Goal: Task Accomplishment & Management: Manage account settings

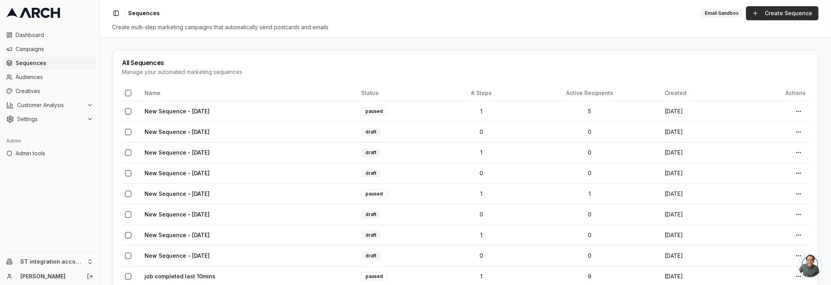
click at [773, 15] on link "Create Sequence" at bounding box center [782, 13] width 72 height 14
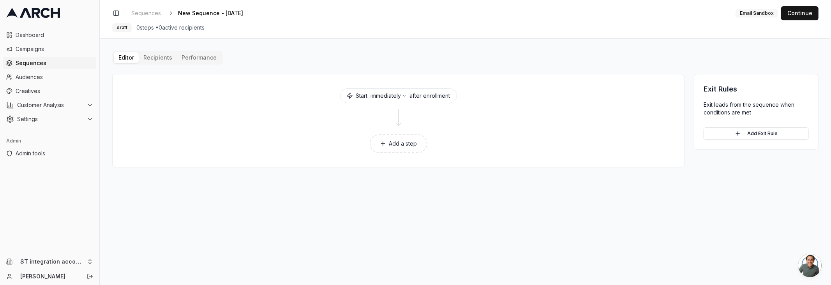
click at [751, 13] on div "Email Sandbox" at bounding box center [756, 13] width 42 height 9
drag, startPoint x: 751, startPoint y: 13, endPoint x: 733, endPoint y: 12, distance: 18.3
click at [750, 12] on div "Email Sandbox" at bounding box center [756, 13] width 42 height 9
copy div "Email Sandbox"
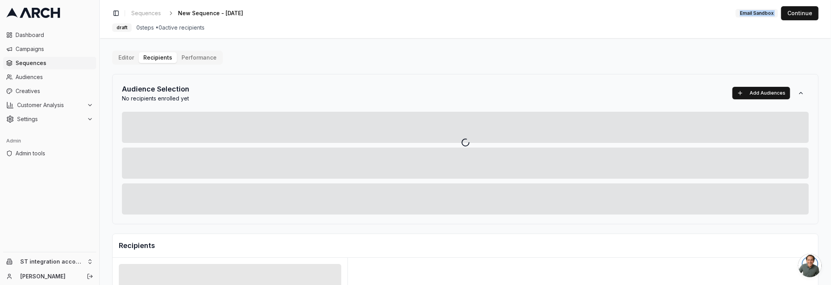
click at [143, 56] on div "Editor Recipients Performance Audience Selection No recipients enrolled yet Add…" at bounding box center [465, 271] width 706 height 441
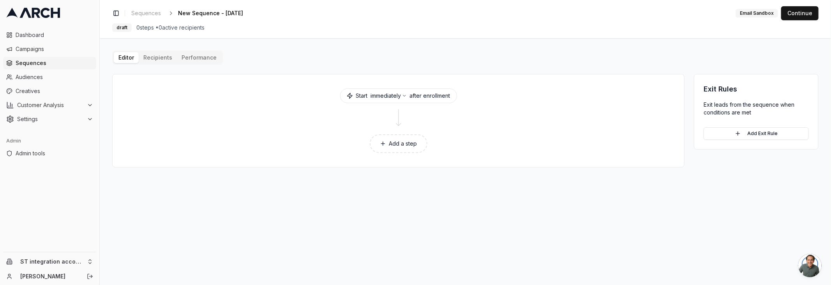
click at [417, 141] on button "Add a step" at bounding box center [399, 143] width 58 height 19
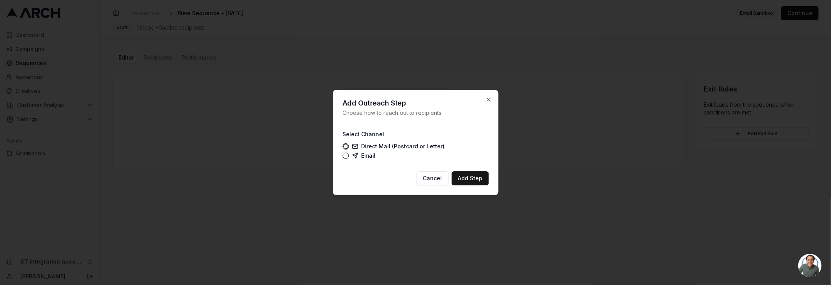
click at [361, 157] on label "Email" at bounding box center [364, 156] width 24 height 6
click at [349, 157] on button "Email" at bounding box center [345, 156] width 6 height 6
drag, startPoint x: 479, startPoint y: 177, endPoint x: 252, endPoint y: 161, distance: 226.9
click at [252, 161] on body "Dashboard Campaigns Sequences Audiences Creatives Customer Analysis Settings Ad…" at bounding box center [415, 142] width 831 height 285
click at [428, 179] on button "Cancel" at bounding box center [432, 178] width 32 height 14
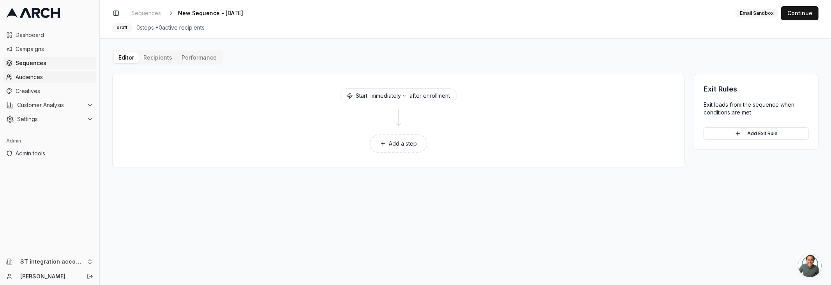
click at [45, 79] on span "Audiences" at bounding box center [55, 77] width 78 height 8
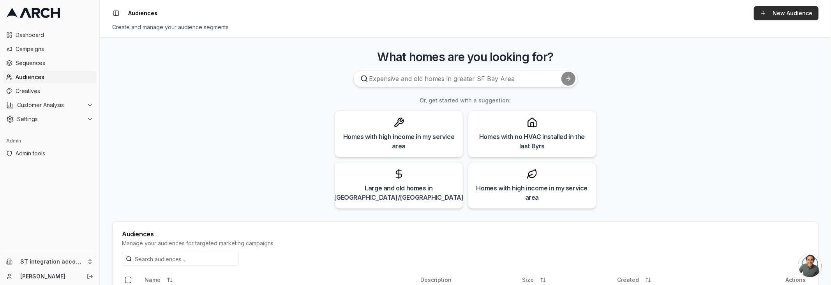
click at [799, 13] on link "New Audience" at bounding box center [786, 13] width 65 height 14
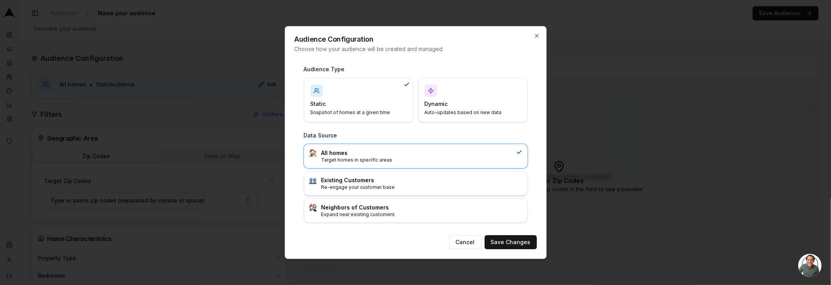
drag, startPoint x: 359, startPoint y: 185, endPoint x: 373, endPoint y: 172, distance: 19.0
click at [359, 185] on p "Re-engage your customer base" at bounding box center [421, 187] width 201 height 6
drag, startPoint x: 507, startPoint y: 237, endPoint x: 497, endPoint y: 215, distance: 23.5
click at [501, 229] on div "Audience Configuration Choose how your audience will be created and managed Aud…" at bounding box center [416, 142] width 262 height 233
click at [470, 105] on h4 "Dynamic" at bounding box center [468, 104] width 87 height 8
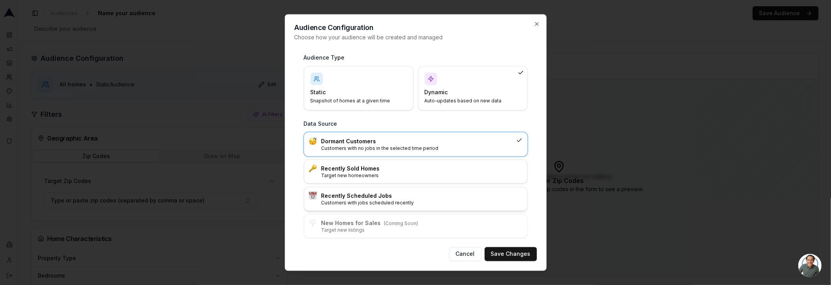
click at [383, 200] on p "Customers with jobs scheduled recently" at bounding box center [421, 203] width 201 height 6
click at [529, 256] on button "Save Changes" at bounding box center [511, 254] width 52 height 14
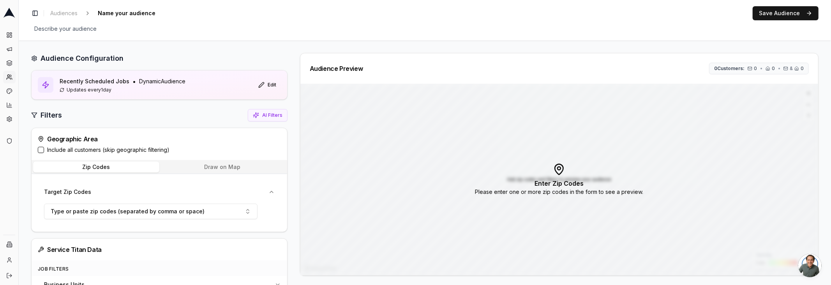
drag, startPoint x: 39, startPoint y: 148, endPoint x: 80, endPoint y: 119, distance: 50.0
click at [39, 147] on button "Include all customers (skip geographic filtering)" at bounding box center [41, 150] width 6 height 6
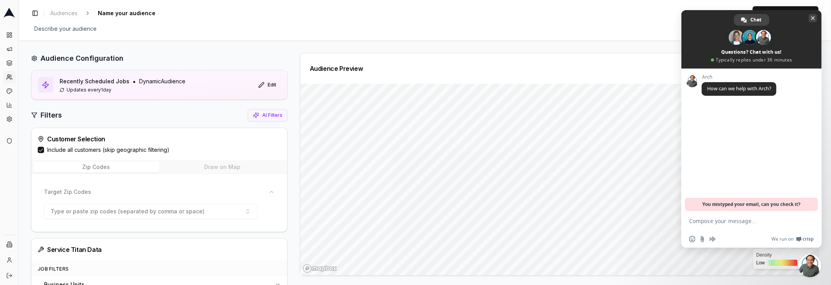
click at [807, 16] on span at bounding box center [751, 39] width 140 height 58
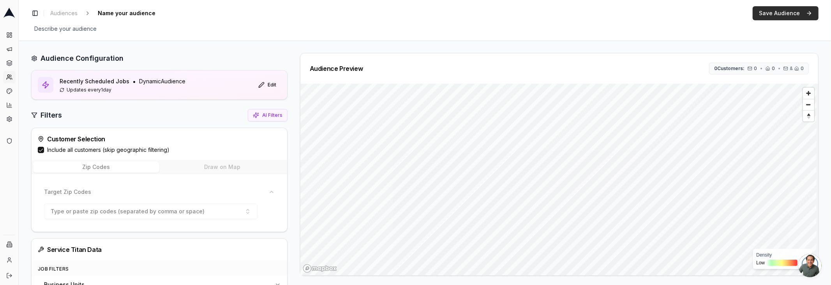
click at [785, 8] on button "Save Audience" at bounding box center [786, 13] width 66 height 14
click at [64, 14] on span "Audiences" at bounding box center [63, 13] width 27 height 8
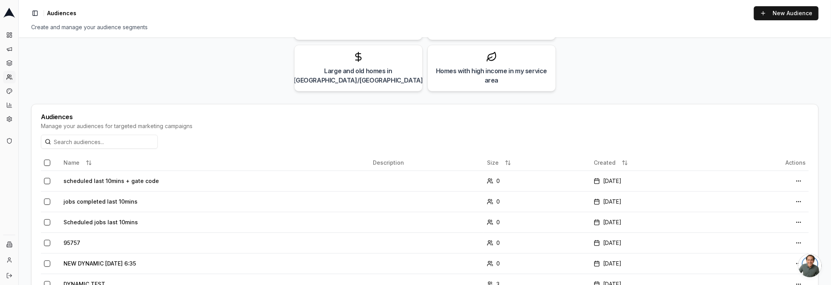
scroll to position [124, 0]
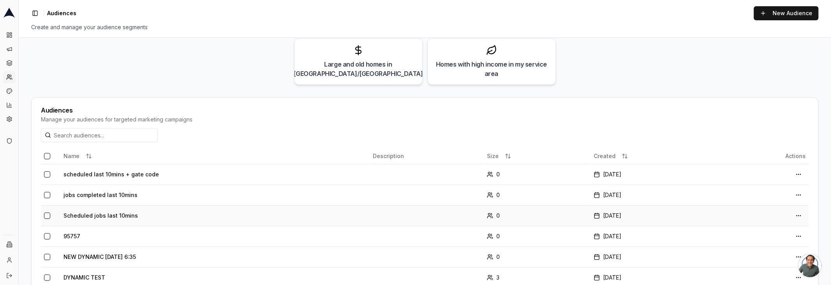
click at [95, 216] on td "Scheduled jobs last 10mins" at bounding box center [215, 215] width 310 height 21
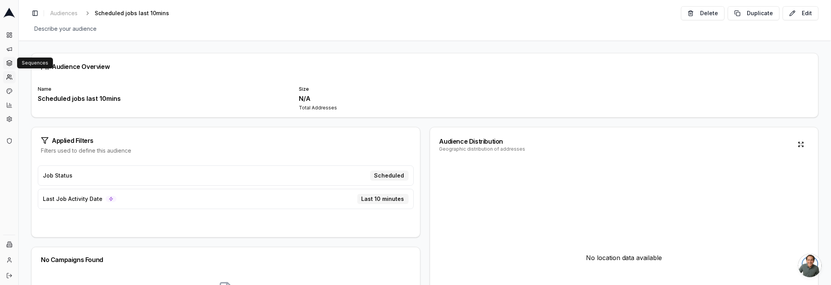
click at [12, 63] on icon at bounding box center [9, 63] width 6 height 6
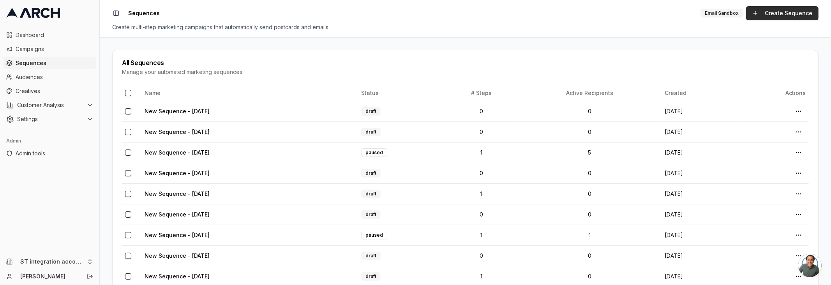
click at [785, 14] on link "Create Sequence" at bounding box center [782, 13] width 72 height 14
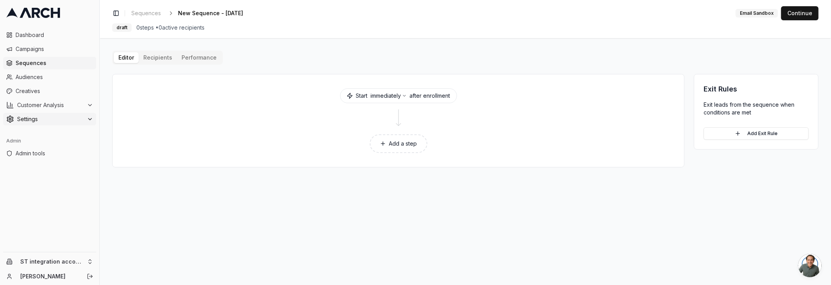
click at [46, 118] on span "Settings" at bounding box center [50, 119] width 67 height 8
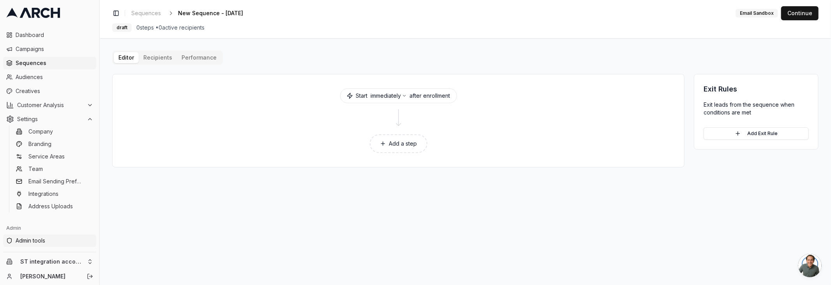
click at [41, 240] on span "Admin tools" at bounding box center [55, 241] width 78 height 8
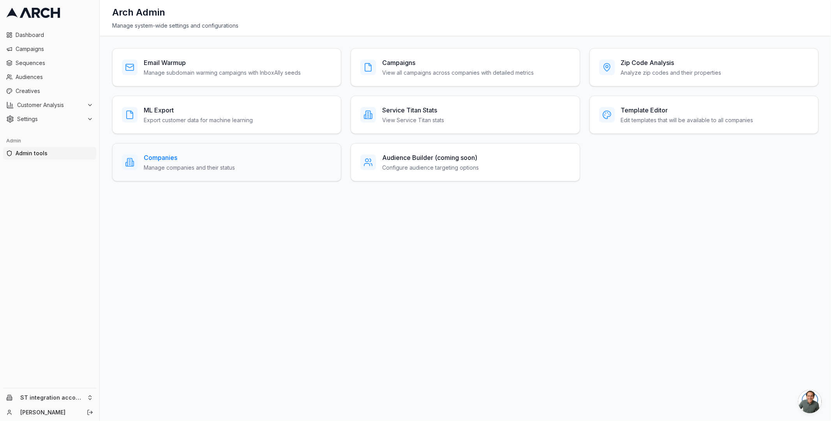
click at [163, 168] on p "Manage companies and their status" at bounding box center [189, 168] width 91 height 8
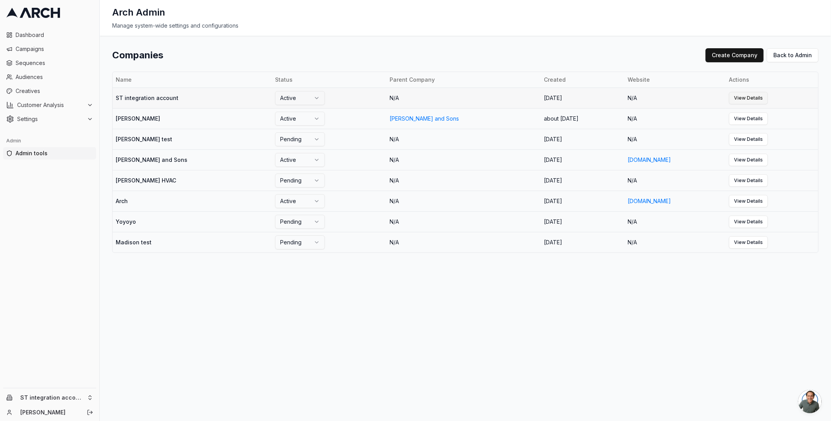
click at [747, 93] on link "View Details" at bounding box center [748, 98] width 39 height 12
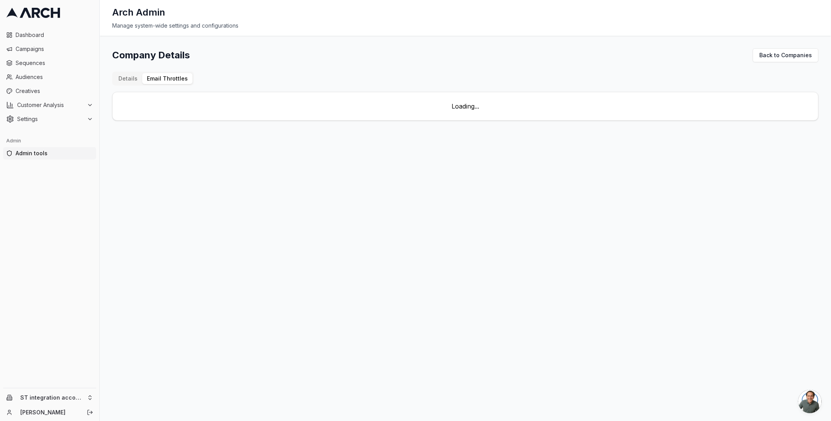
click at [172, 75] on button "Email Throttles" at bounding box center [167, 78] width 50 height 11
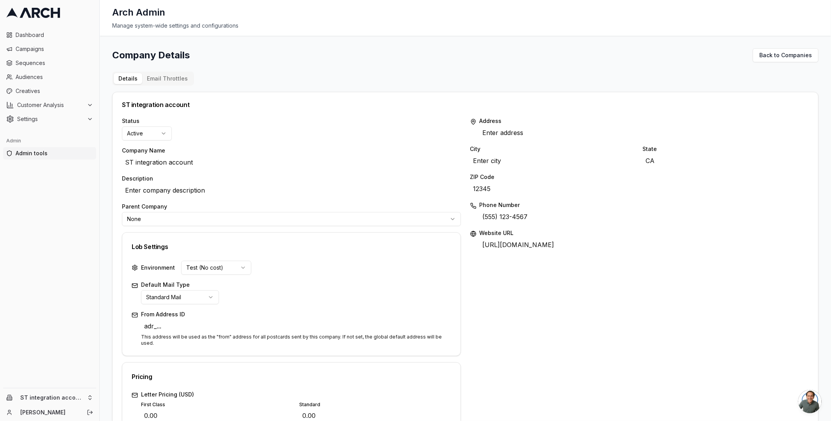
click at [589, 276] on div "Address Enter address Edit City Enter city Edit State [US_STATE] Edit ZIP Code …" at bounding box center [639, 359] width 339 height 484
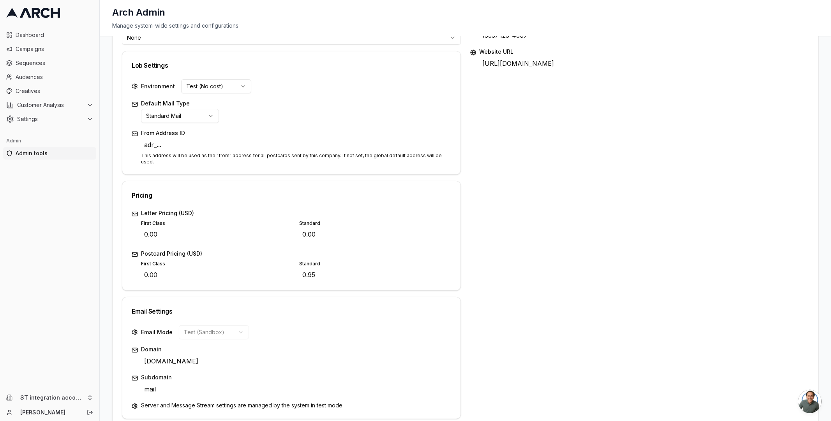
scroll to position [194, 0]
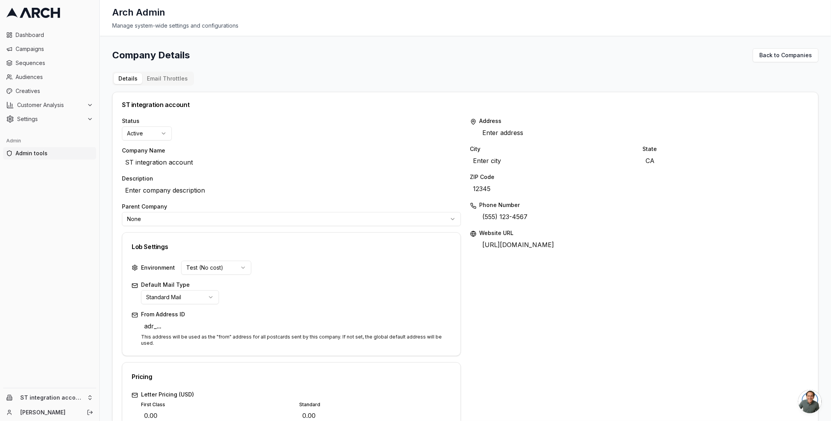
click at [347, 48] on div "Company Details Back to Companies Details Email Throttles ST integration accoun…" at bounding box center [465, 229] width 731 height 386
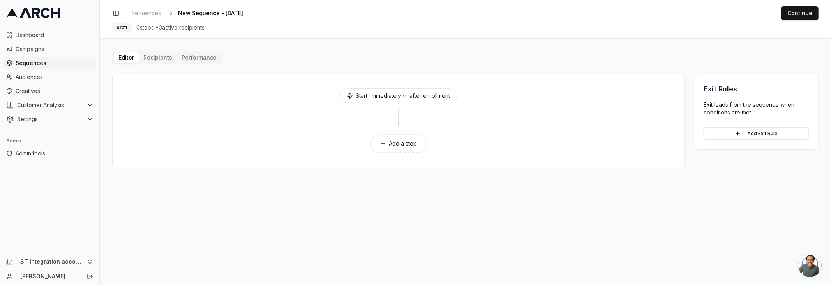
click at [409, 139] on button "Add a step" at bounding box center [399, 143] width 58 height 19
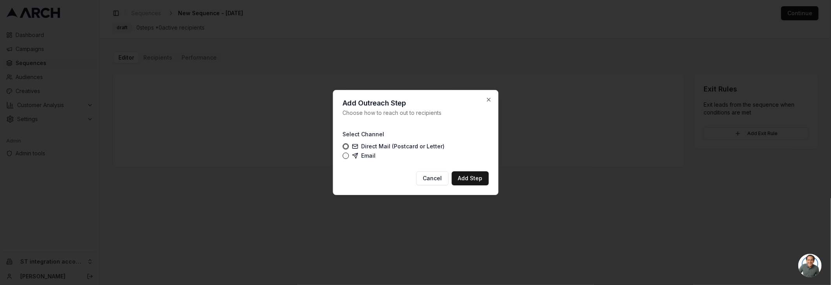
click at [371, 159] on label "Email" at bounding box center [364, 156] width 24 height 6
click at [349, 159] on button "Email" at bounding box center [345, 156] width 6 height 6
click at [467, 175] on button "Add Step" at bounding box center [469, 178] width 37 height 14
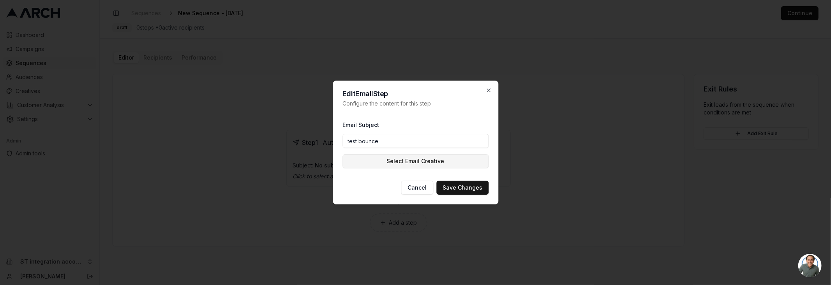
type input "test bounce"
click at [384, 161] on button "Select Email Creative" at bounding box center [415, 161] width 146 height 14
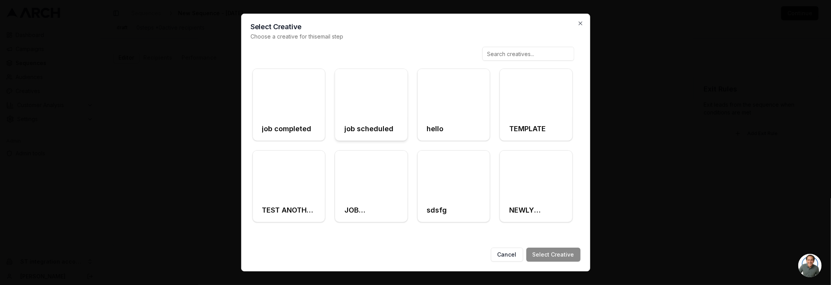
click at [361, 133] on h3 "job scheduled" at bounding box center [368, 128] width 49 height 11
click at [549, 250] on button "Select Creative" at bounding box center [553, 255] width 54 height 14
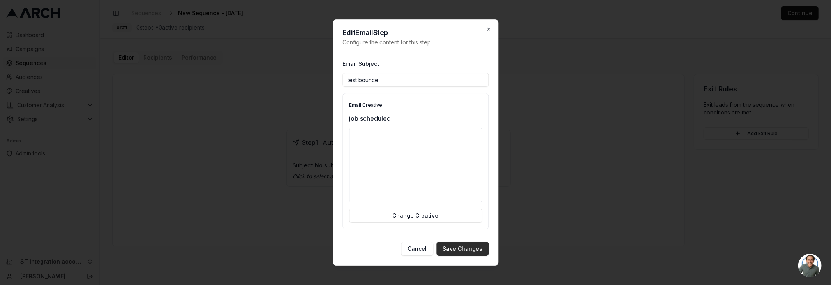
click at [463, 250] on button "Save Changes" at bounding box center [462, 249] width 52 height 14
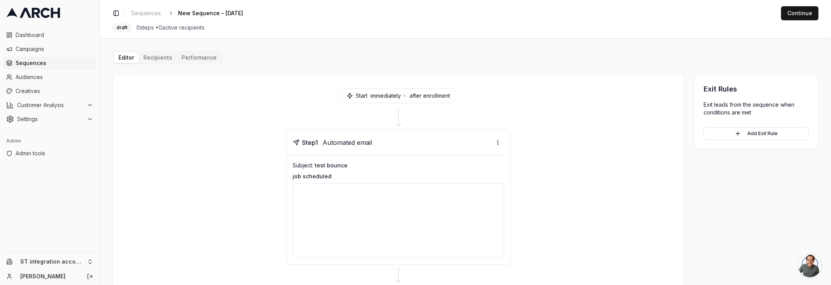
click at [164, 52] on div "Editor Recipients Performance Start immediately after enrollment Step 1 Automat…" at bounding box center [465, 188] width 706 height 274
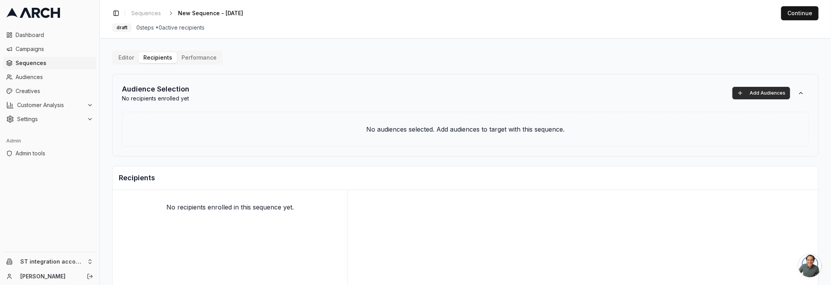
click at [750, 92] on button "Add Audiences" at bounding box center [761, 93] width 58 height 12
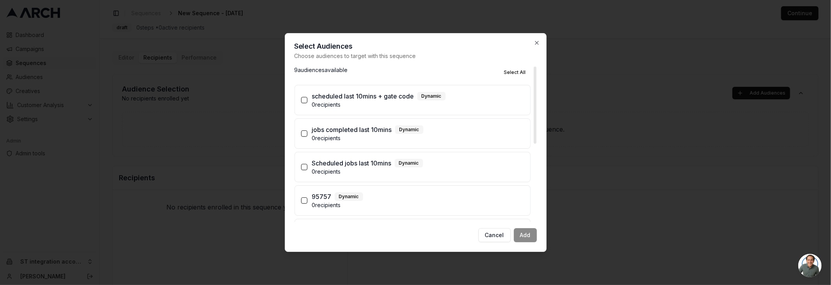
click at [351, 99] on p "scheduled last 10mins + gate code" at bounding box center [363, 96] width 102 height 9
click at [307, 99] on button "scheduled last 10mins + gate code Dynamic 0 recipients" at bounding box center [304, 100] width 6 height 6
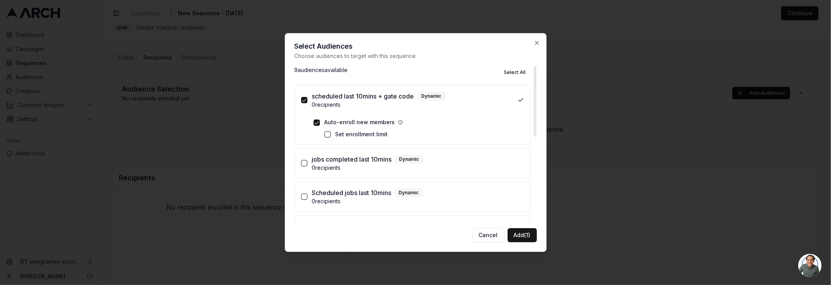
click at [351, 99] on p "scheduled last 10mins + gate code" at bounding box center [363, 96] width 102 height 9
click at [307, 99] on button "scheduled last 10mins + gate code Dynamic 0 recipients" at bounding box center [304, 100] width 6 height 6
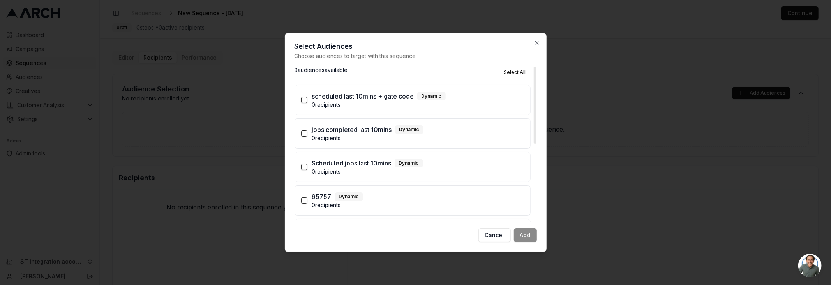
click at [339, 166] on p "Scheduled jobs last 10mins" at bounding box center [351, 163] width 79 height 9
click at [307, 166] on button "Scheduled jobs last 10mins Dynamic 0 recipients" at bounding box center [304, 167] width 6 height 6
click at [524, 238] on button "Add (1)" at bounding box center [522, 235] width 29 height 14
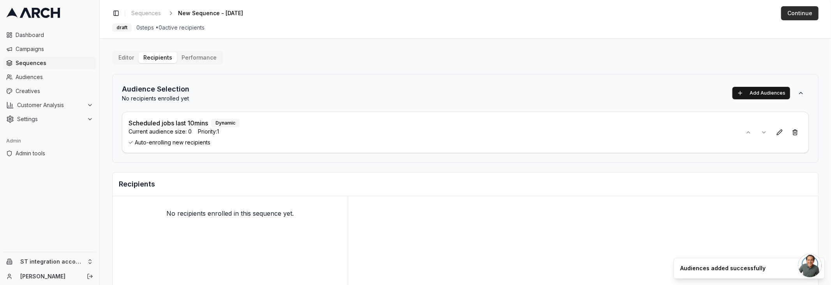
click at [800, 14] on button "Continue" at bounding box center [799, 13] width 37 height 14
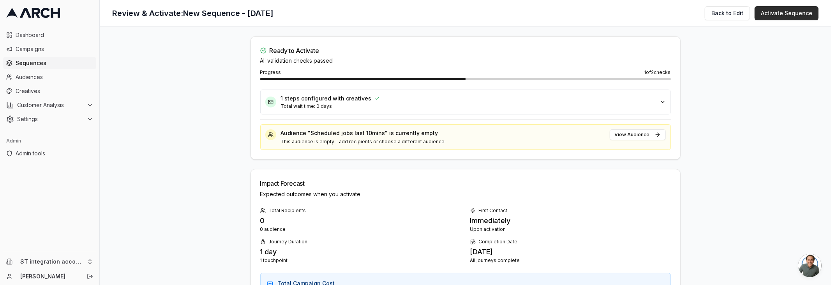
click at [786, 12] on button "Activate Sequence" at bounding box center [787, 13] width 64 height 14
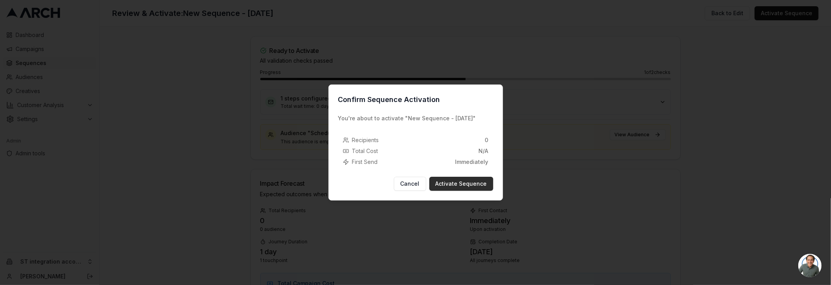
click at [449, 182] on button "Activate Sequence" at bounding box center [461, 184] width 64 height 14
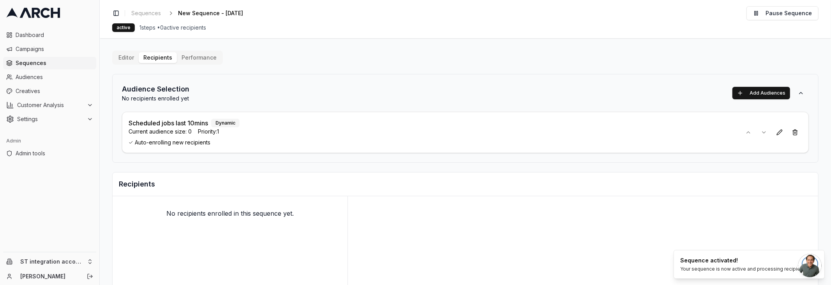
click at [128, 59] on button "Editor" at bounding box center [126, 57] width 25 height 11
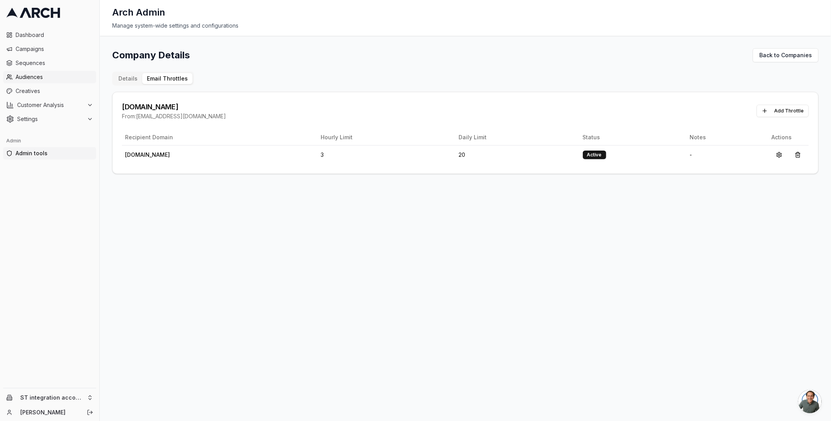
click at [48, 78] on span "Audiences" at bounding box center [55, 77] width 78 height 8
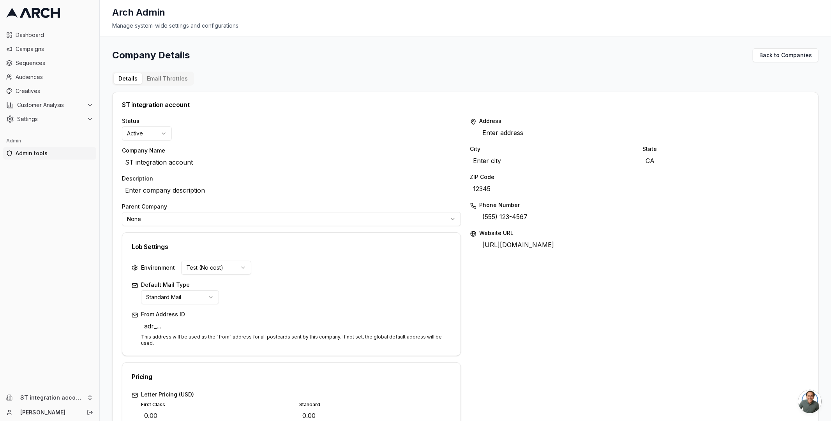
click at [170, 78] on button "Email Throttles" at bounding box center [167, 78] width 50 height 11
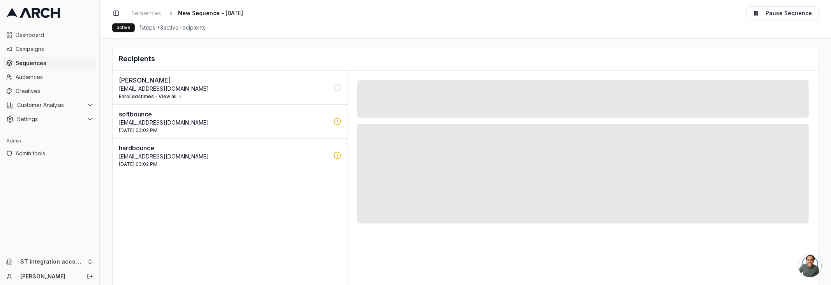
scroll to position [133, 0]
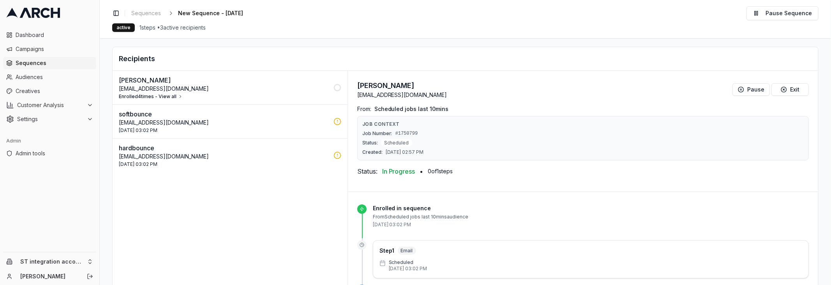
scroll to position [156, 0]
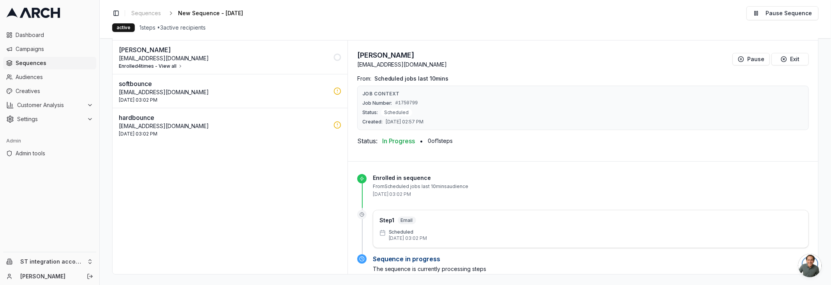
click at [275, 99] on div "[DATE] 03:02 PM" at bounding box center [224, 100] width 210 height 6
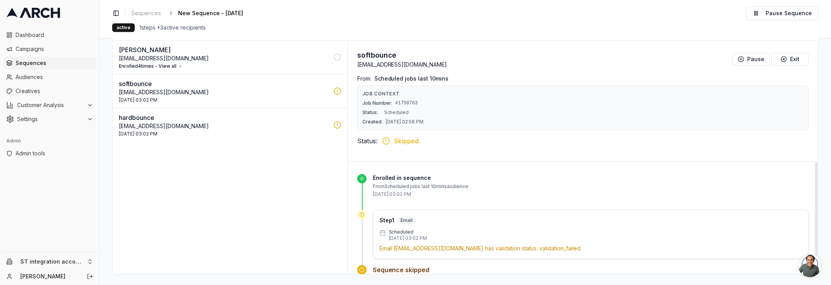
scroll to position [21, 0]
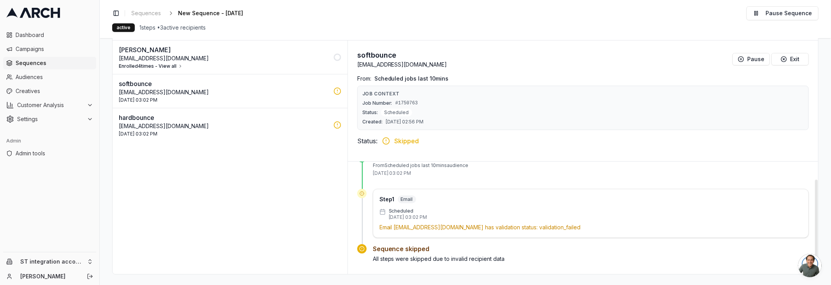
click at [439, 227] on p "Email [EMAIL_ADDRESS][DOMAIN_NAME] has validation status: validation_failed" at bounding box center [590, 228] width 423 height 8
click at [253, 125] on p "[EMAIL_ADDRESS][DOMAIN_NAME]" at bounding box center [224, 126] width 210 height 8
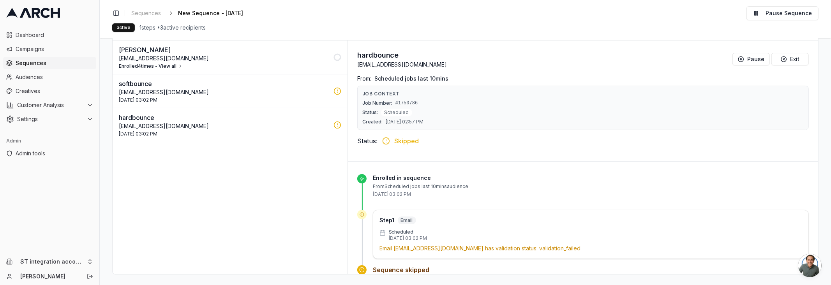
click at [162, 64] on button "Enrolled 4 times - View all" at bounding box center [151, 66] width 64 height 6
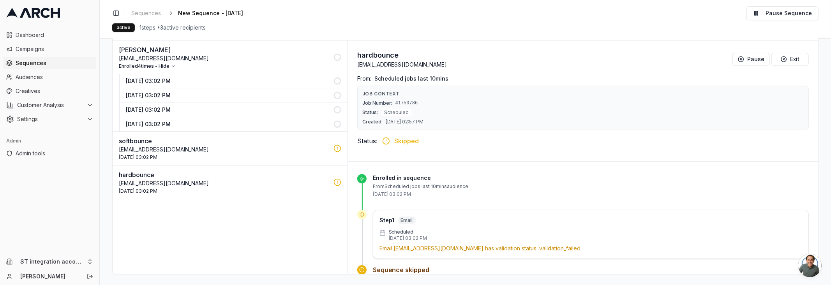
click at [178, 80] on p "[DATE] 03:02 PM" at bounding box center [227, 81] width 203 height 8
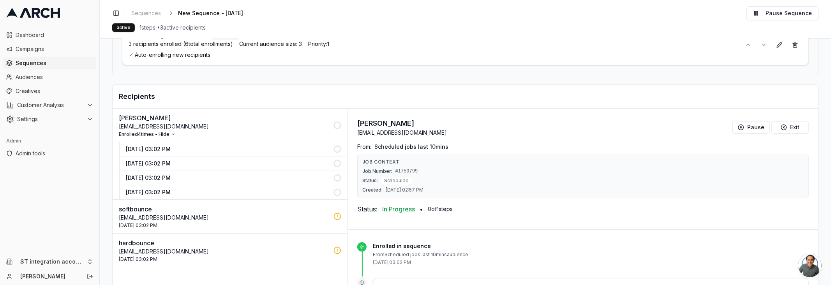
scroll to position [63, 0]
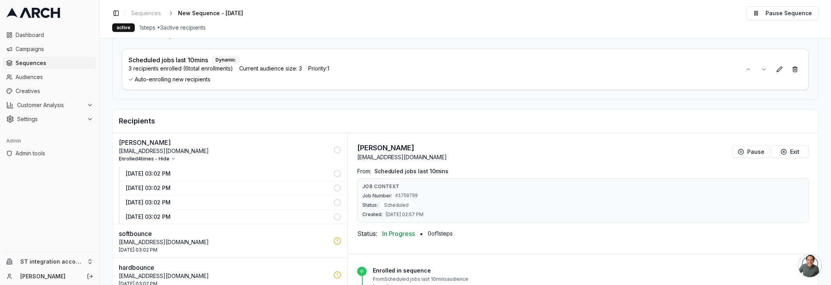
click at [208, 185] on p "[DATE] 03:02 PM" at bounding box center [227, 188] width 203 height 8
click at [209, 200] on p "[DATE] 03:02 PM" at bounding box center [227, 203] width 203 height 8
click at [210, 213] on p "[DATE] 03:02 PM" at bounding box center [227, 217] width 203 height 8
click at [207, 170] on p "[DATE] 03:02 PM" at bounding box center [227, 174] width 203 height 8
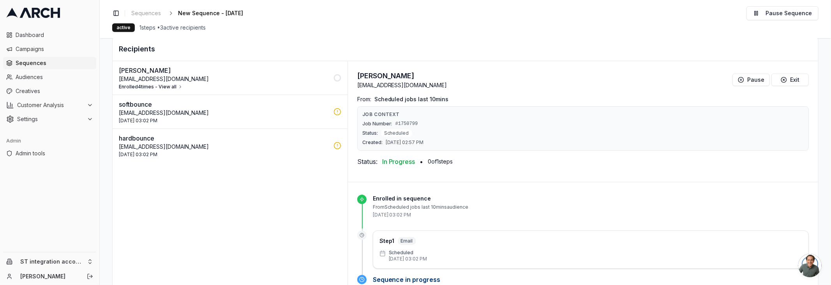
scroll to position [156, 0]
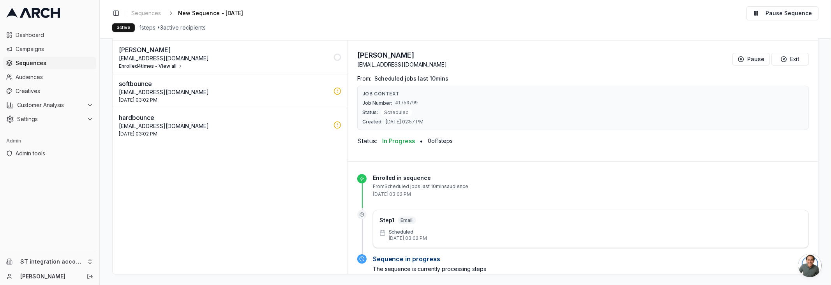
drag, startPoint x: 119, startPoint y: 90, endPoint x: 238, endPoint y: 95, distance: 118.9
click at [238, 95] on div "softbounce [EMAIL_ADDRESS][DOMAIN_NAME] [DATE] 03:02 PM" at bounding box center [224, 91] width 210 height 24
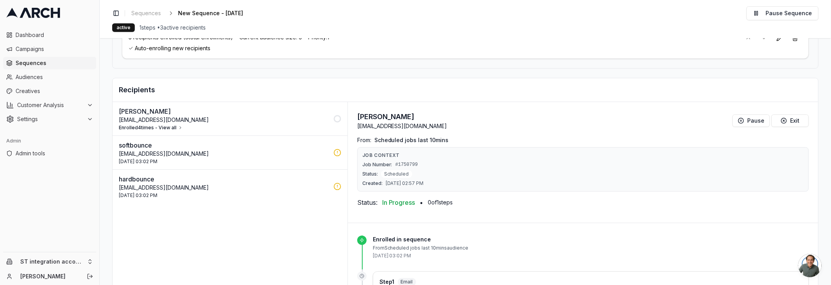
scroll to position [95, 0]
click at [301, 155] on div "softbounce [EMAIL_ADDRESS][DOMAIN_NAME] [DATE] 03:02 PM" at bounding box center [224, 152] width 210 height 24
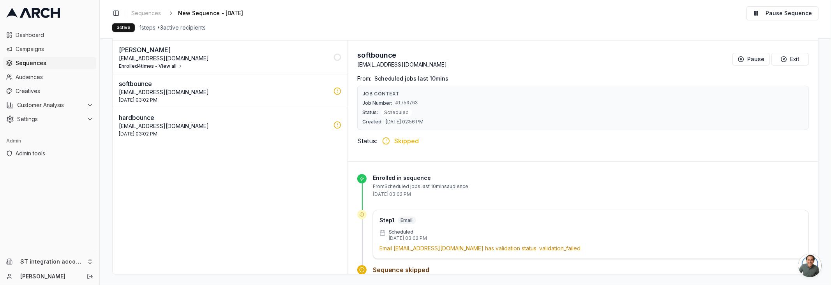
scroll to position [108, 0]
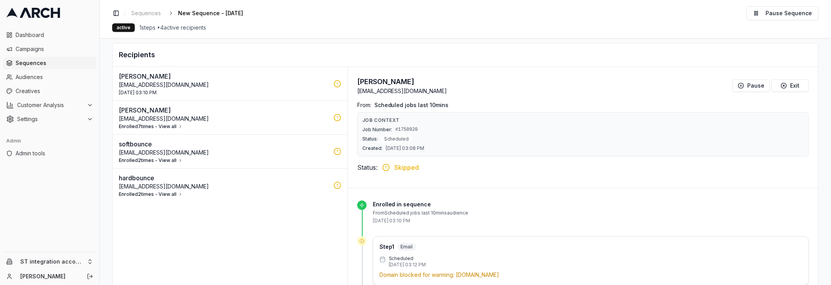
scroll to position [132, 0]
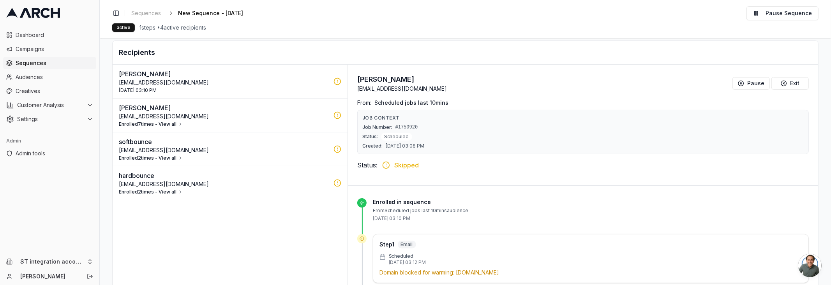
click at [171, 157] on button "Enrolled 2 times - View all" at bounding box center [151, 158] width 64 height 6
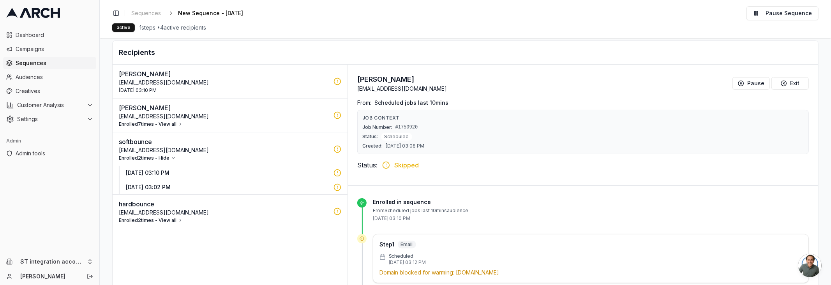
click at [176, 171] on p "[DATE] 03:10 PM" at bounding box center [227, 173] width 203 height 8
click at [253, 212] on p "[EMAIL_ADDRESS][DOMAIN_NAME]" at bounding box center [224, 213] width 210 height 8
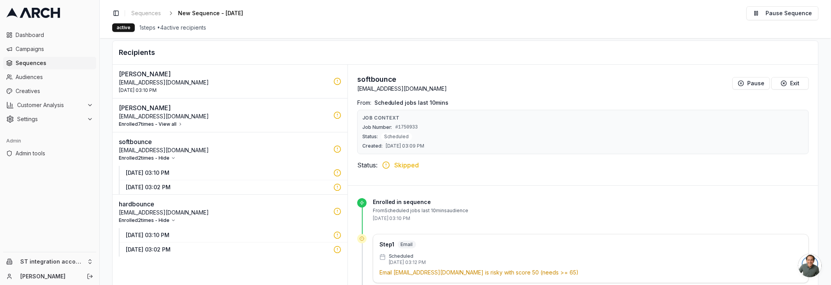
click at [190, 231] on p "[DATE] 03:10 PM" at bounding box center [227, 235] width 203 height 8
click at [199, 234] on p "[DATE] 03:10 PM" at bounding box center [227, 235] width 203 height 8
click at [159, 231] on p "[DATE] 03:10 PM" at bounding box center [227, 235] width 203 height 8
click at [175, 246] on p "28 Aug 2025 - 03:02 PM" at bounding box center [227, 250] width 203 height 8
click at [177, 236] on p "[DATE] 03:10 PM" at bounding box center [227, 235] width 203 height 8
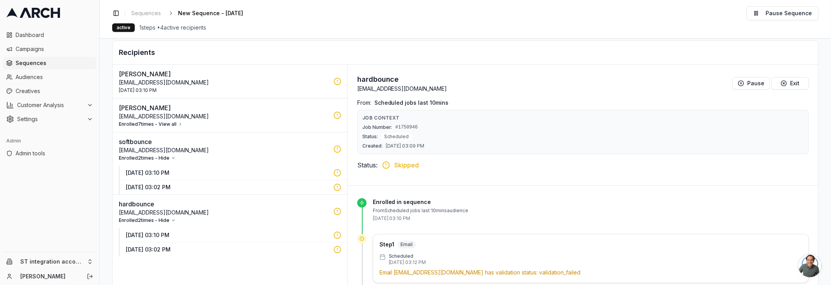
click at [166, 121] on button "Enrolled 7 times - View all" at bounding box center [151, 124] width 64 height 6
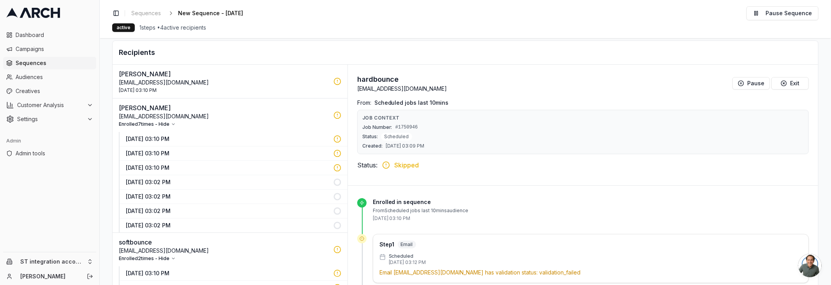
click at [176, 137] on p "[DATE] 03:10 PM" at bounding box center [227, 139] width 203 height 8
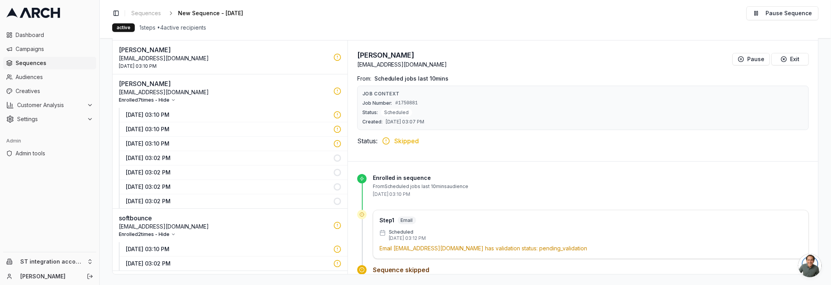
click at [190, 129] on p "28 Aug 2025 - 03:10 PM" at bounding box center [227, 129] width 203 height 8
click at [200, 140] on p "28 Aug 2025 - 03:10 PM" at bounding box center [227, 144] width 203 height 8
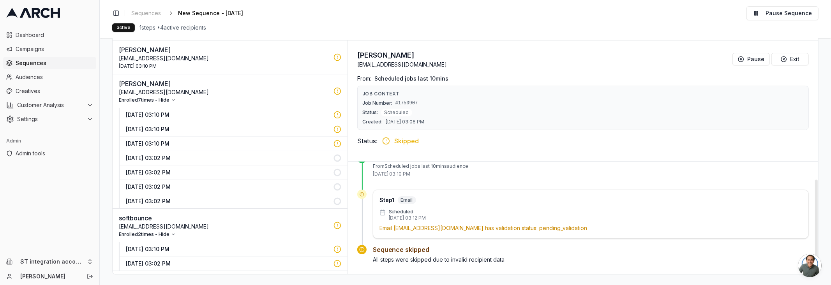
scroll to position [21, 0]
click at [209, 58] on p "test_email@msn.com" at bounding box center [224, 59] width 210 height 8
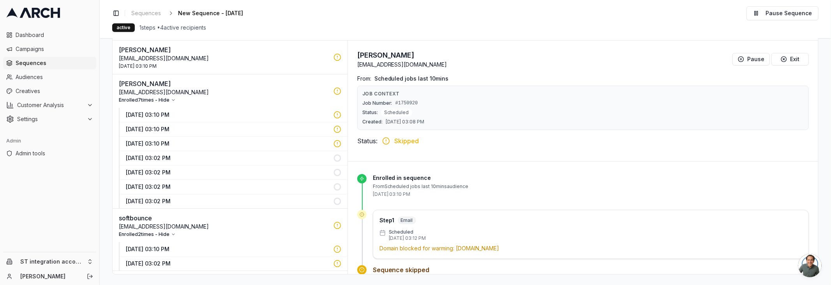
click at [372, 62] on p "test_email@msn.com" at bounding box center [402, 65] width 90 height 8
copy p "test_email@msn.com"
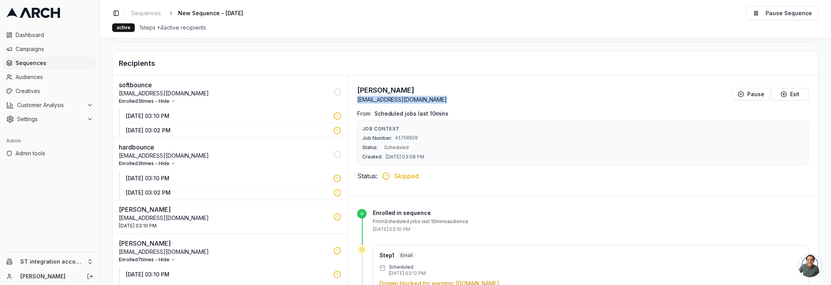
scroll to position [84, 0]
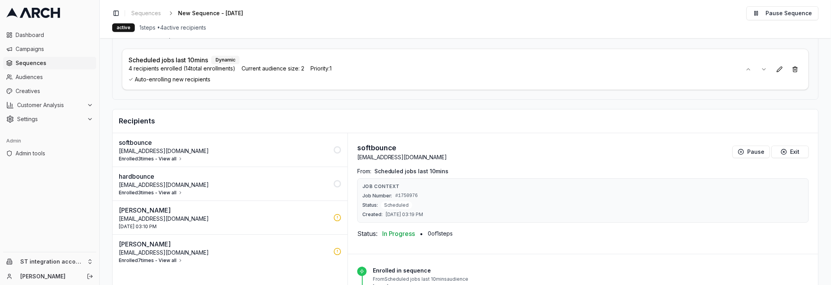
scroll to position [88, 0]
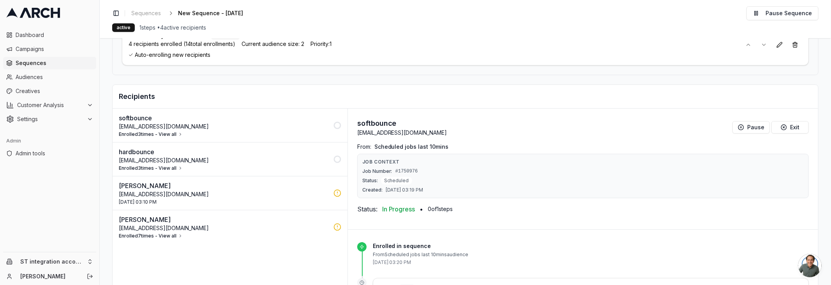
click at [177, 131] on button "Enrolled 3 times - View all" at bounding box center [151, 134] width 64 height 6
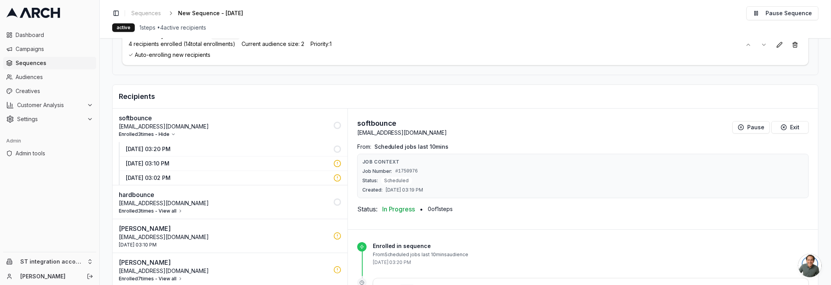
click at [178, 145] on p "[DATE] 03:20 PM" at bounding box center [227, 149] width 203 height 8
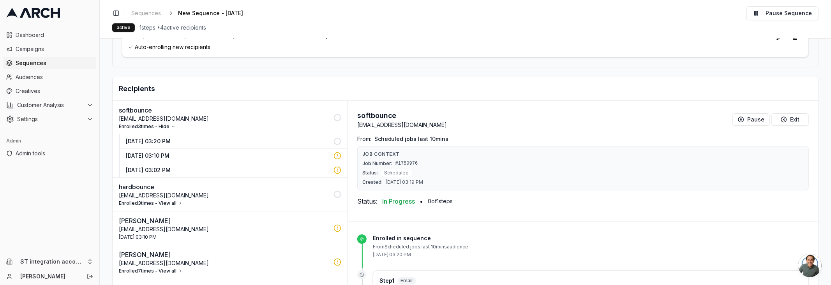
scroll to position [94, 0]
click at [205, 139] on p "[DATE] 03:20 PM" at bounding box center [227, 143] width 203 height 8
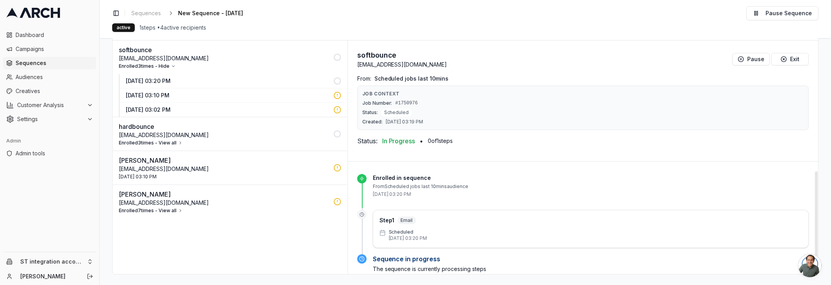
scroll to position [10, 0]
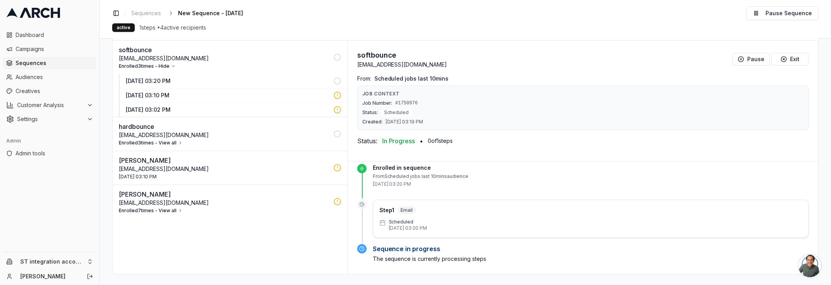
click at [173, 140] on button "Enrolled 3 times - View all" at bounding box center [151, 143] width 64 height 6
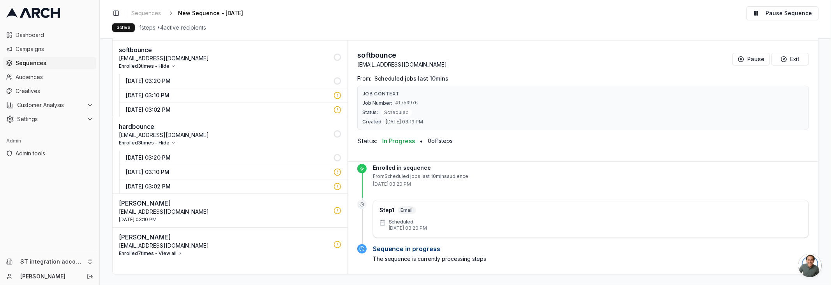
click at [173, 154] on p "[DATE] 03:20 PM" at bounding box center [227, 158] width 203 height 8
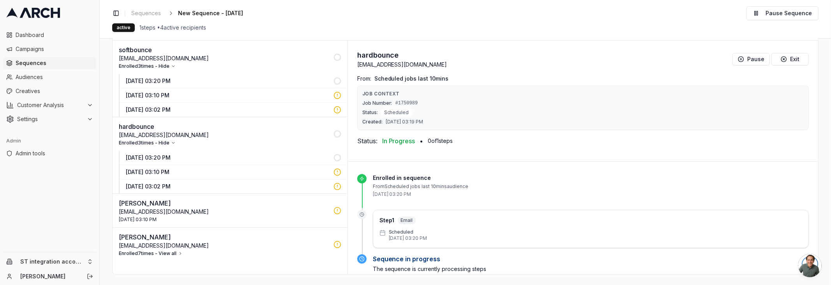
click at [174, 217] on div "[DATE] 03:10 PM" at bounding box center [224, 220] width 210 height 6
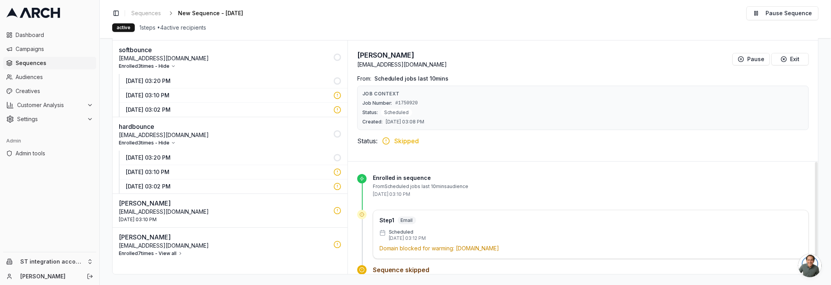
click at [454, 185] on p "From Scheduled jobs last 10mins audience" at bounding box center [591, 186] width 436 height 6
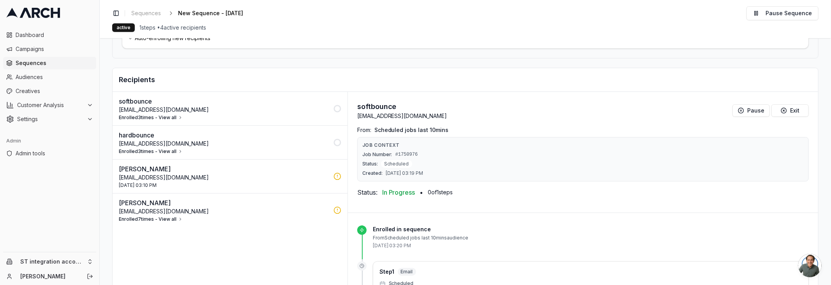
scroll to position [120, 0]
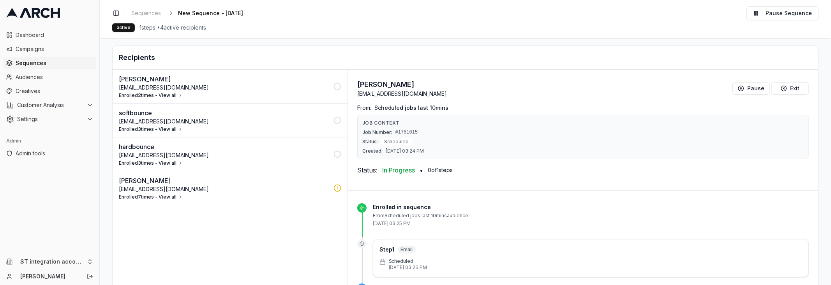
scroll to position [131, 0]
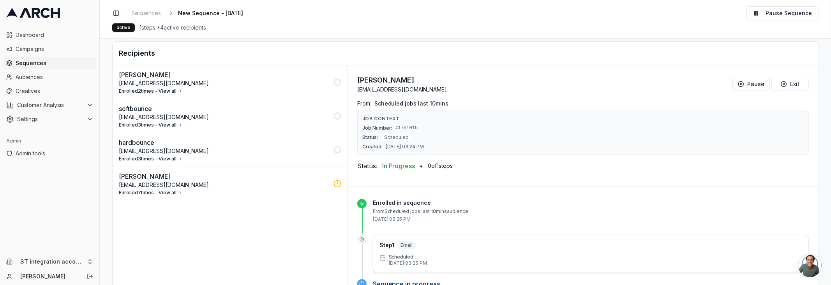
click at [176, 89] on button "Enrolled 2 times - View all" at bounding box center [151, 91] width 64 height 6
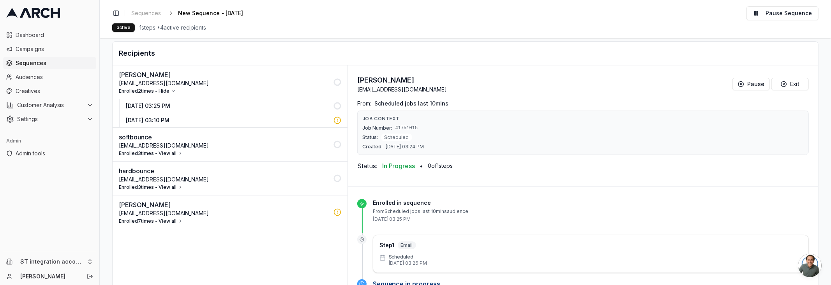
click at [187, 104] on p "[DATE] 03:25 PM" at bounding box center [227, 106] width 203 height 8
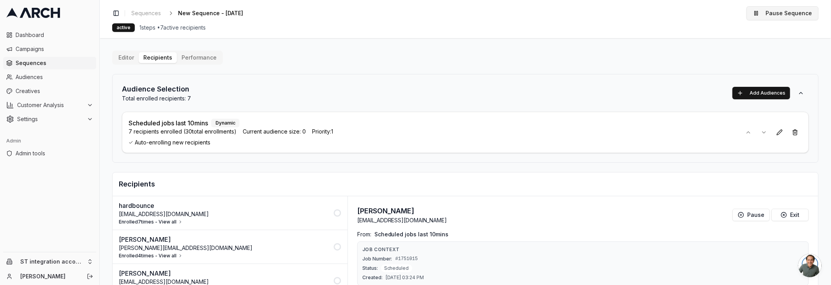
click at [775, 13] on button "Pause Sequence" at bounding box center [782, 13] width 72 height 14
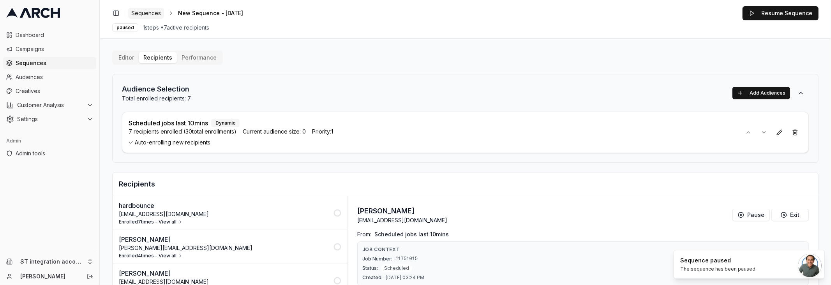
click at [152, 16] on span "Sequences" at bounding box center [146, 13] width 30 height 8
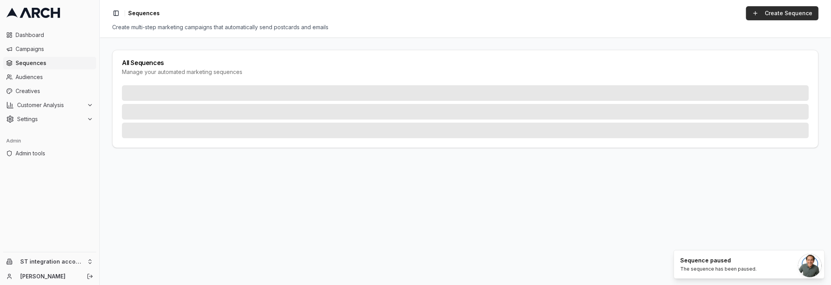
click at [765, 15] on link "Create Sequence" at bounding box center [782, 13] width 72 height 14
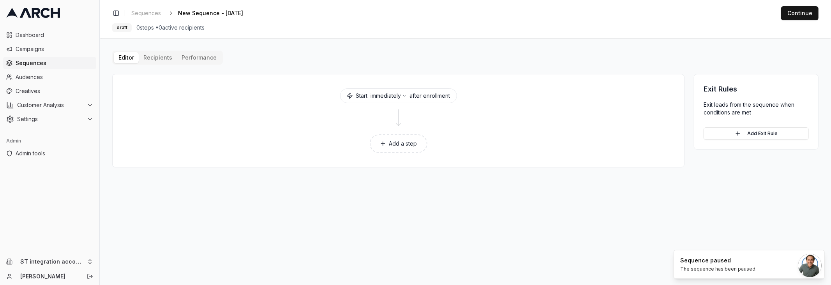
click at [415, 142] on button "Add a step" at bounding box center [399, 143] width 58 height 19
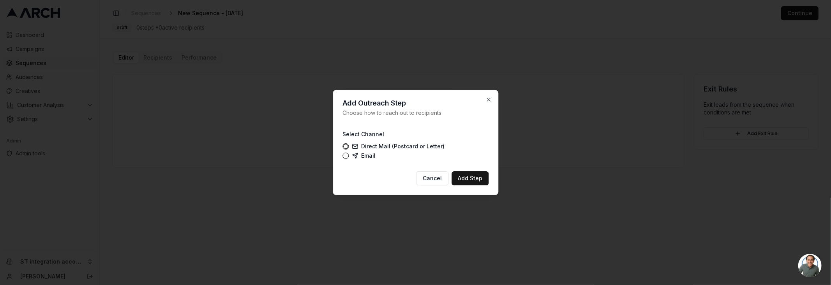
drag, startPoint x: 349, startPoint y: 155, endPoint x: 428, endPoint y: 157, distance: 79.1
click at [349, 155] on div "Email" at bounding box center [415, 156] width 146 height 6
drag, startPoint x: 361, startPoint y: 156, endPoint x: 369, endPoint y: 158, distance: 7.9
click at [361, 156] on label "Email" at bounding box center [364, 156] width 24 height 6
click at [349, 156] on button "Email" at bounding box center [345, 156] width 6 height 6
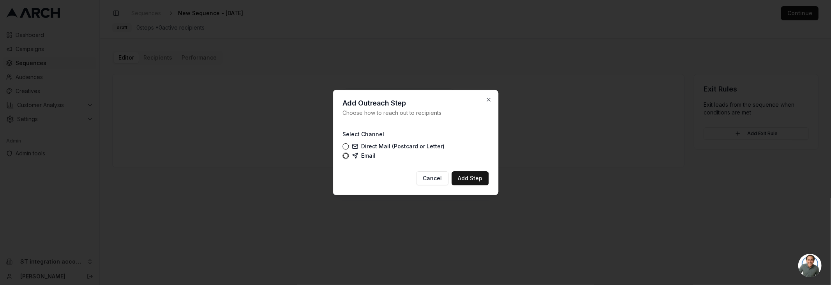
click at [471, 177] on button "Add Step" at bounding box center [469, 178] width 37 height 14
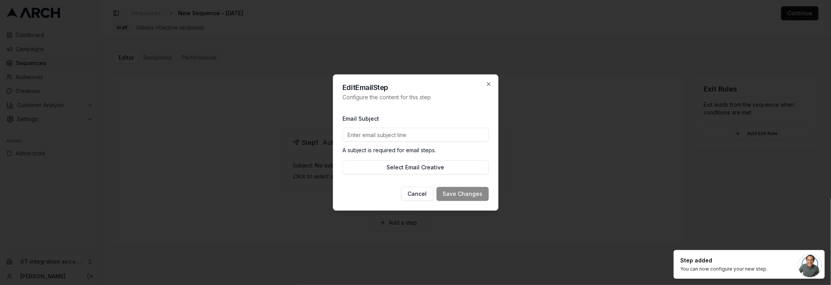
click at [421, 139] on input "Email Subject" at bounding box center [415, 135] width 146 height 14
type input "test"
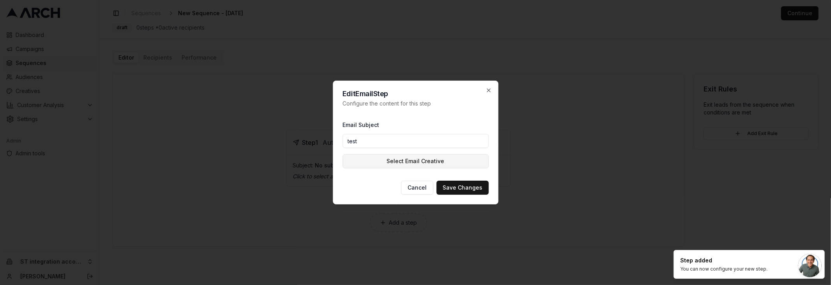
click at [406, 161] on button "Select Email Creative" at bounding box center [415, 161] width 146 height 14
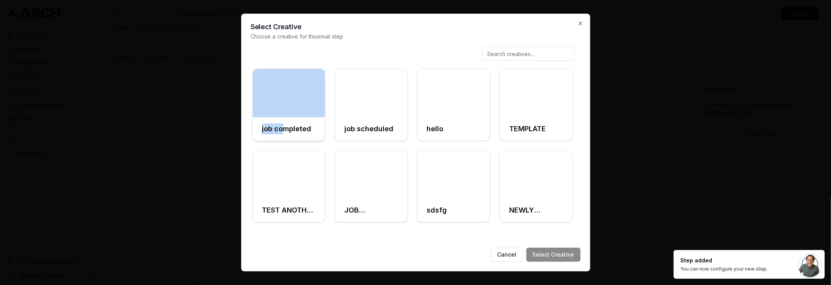
drag, startPoint x: 290, startPoint y: 95, endPoint x: 288, endPoint y: 121, distance: 25.8
click at [284, 125] on div "job completed" at bounding box center [288, 105] width 73 height 72
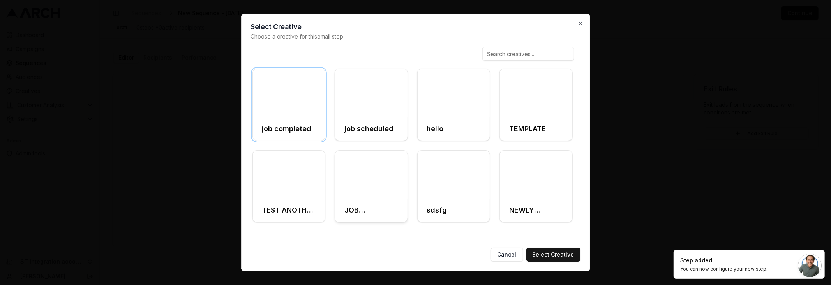
drag, startPoint x: 294, startPoint y: 125, endPoint x: 355, endPoint y: 159, distance: 69.4
click at [294, 125] on h3 "job completed" at bounding box center [286, 128] width 49 height 11
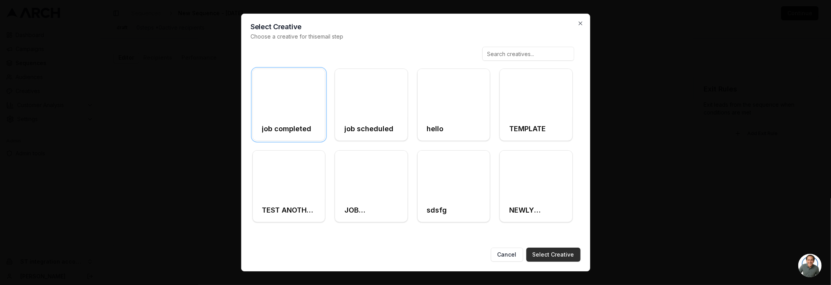
click at [541, 254] on button "Select Creative" at bounding box center [553, 255] width 54 height 14
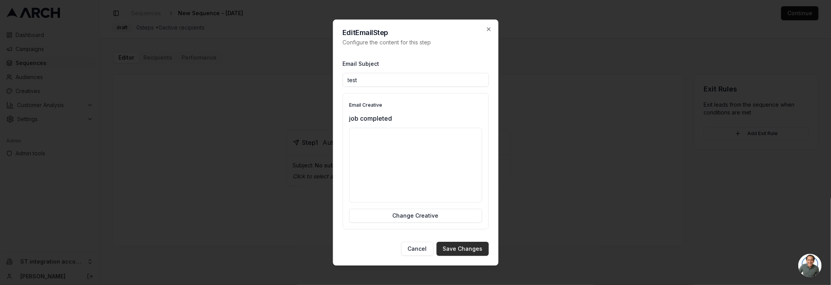
click at [462, 250] on button "Save Changes" at bounding box center [462, 249] width 52 height 14
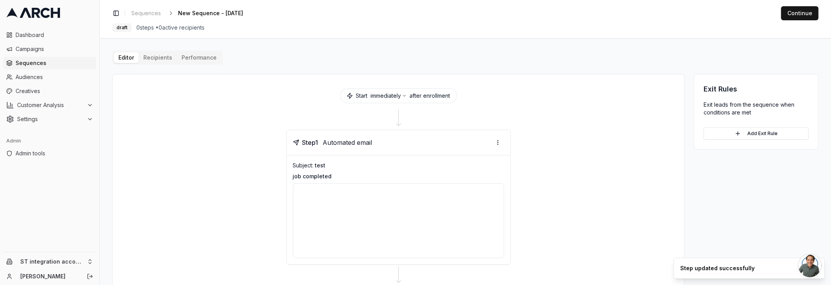
drag, startPoint x: 401, startPoint y: 231, endPoint x: 414, endPoint y: 230, distance: 12.9
click at [414, 230] on div at bounding box center [398, 220] width 211 height 75
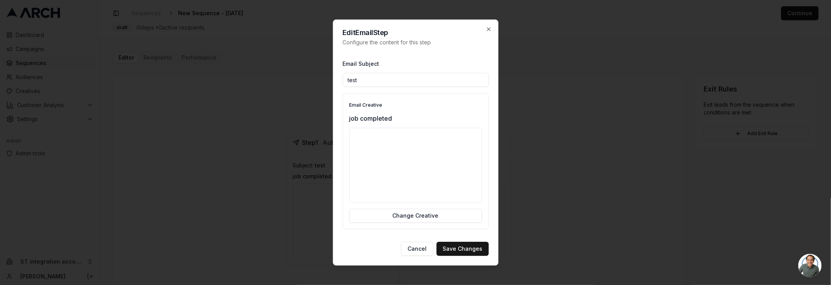
click at [425, 176] on div at bounding box center [415, 165] width 133 height 75
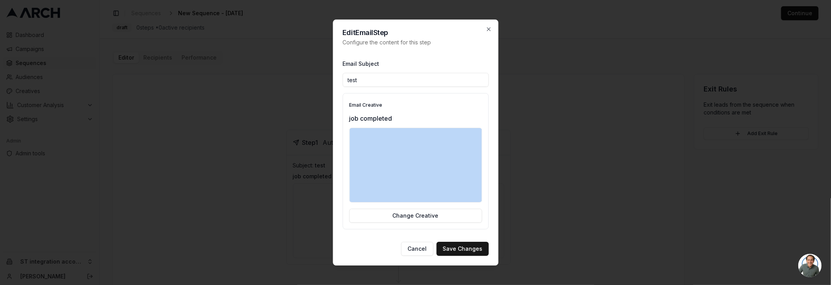
click at [425, 176] on div at bounding box center [415, 165] width 133 height 75
click at [412, 245] on button "Cancel" at bounding box center [417, 249] width 32 height 14
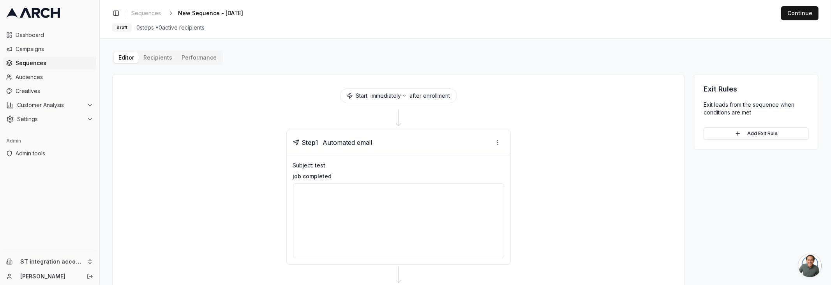
click at [160, 63] on div "Editor Recipients Performance" at bounding box center [167, 58] width 111 height 14
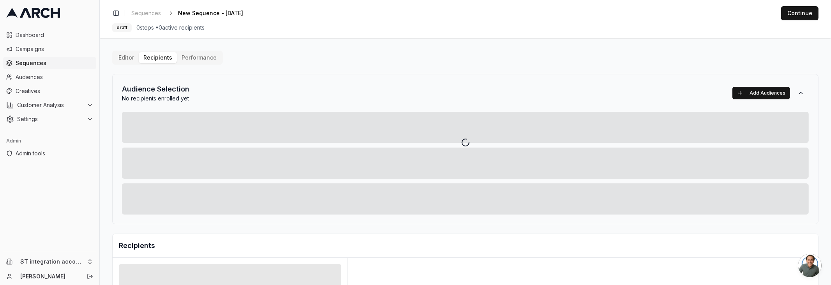
click at [160, 59] on div "Editor Recipients Performance Audience Selection No recipients enrolled yet Add…" at bounding box center [465, 271] width 706 height 441
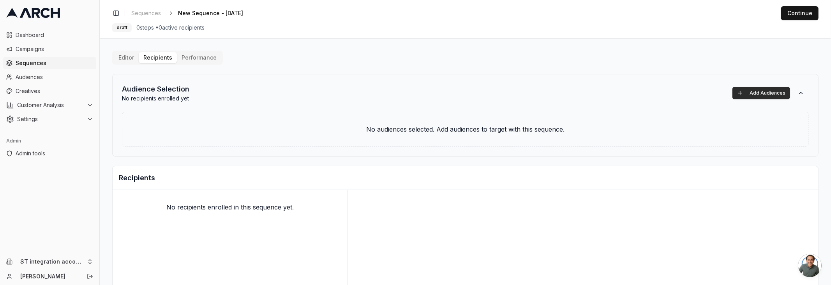
click at [751, 92] on button "Add Audiences" at bounding box center [761, 93] width 58 height 12
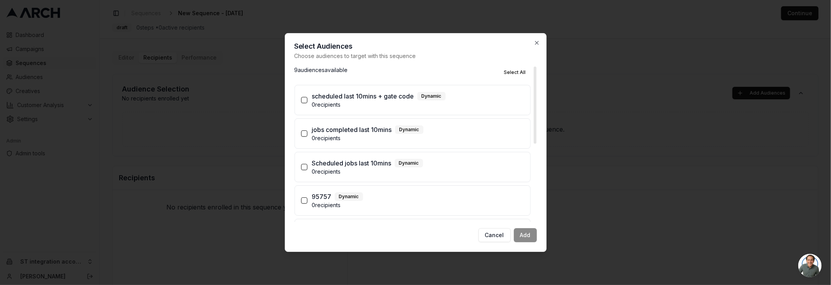
click at [365, 171] on p "0 recipients" at bounding box center [418, 172] width 212 height 8
click at [307, 170] on button "Scheduled jobs last 10mins Dynamic 0 recipients" at bounding box center [304, 167] width 6 height 6
click at [525, 236] on button "Add (1)" at bounding box center [522, 235] width 29 height 14
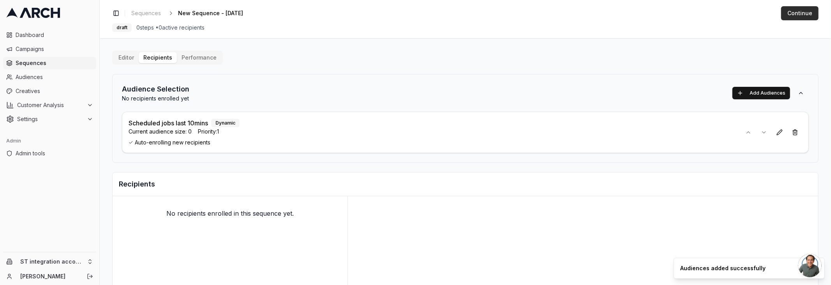
click at [797, 15] on button "Continue" at bounding box center [799, 13] width 37 height 14
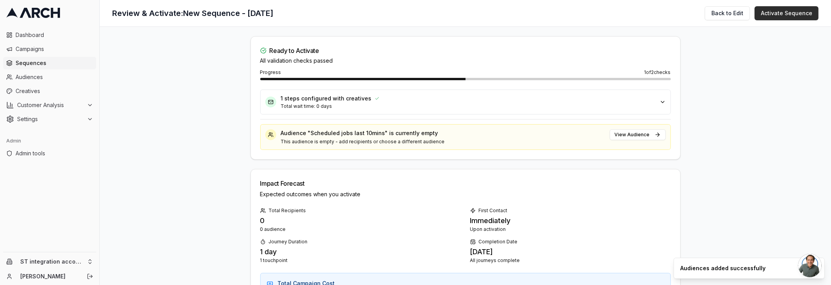
click at [770, 14] on button "Activate Sequence" at bounding box center [787, 13] width 64 height 14
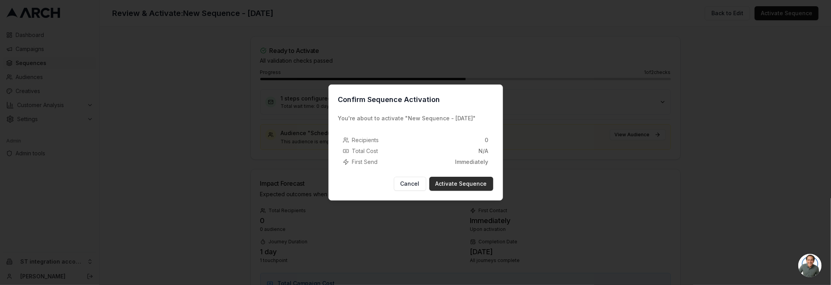
click at [460, 179] on button "Activate Sequence" at bounding box center [461, 184] width 64 height 14
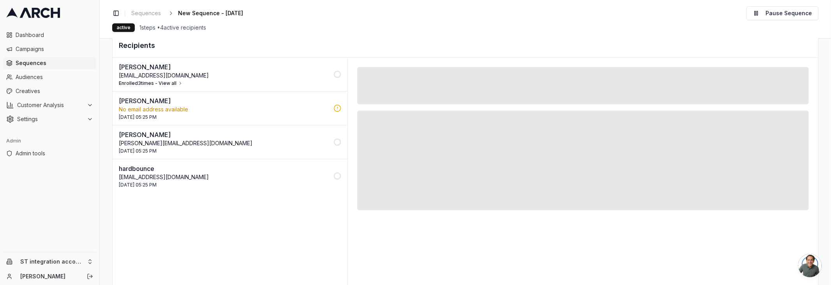
scroll to position [139, 0]
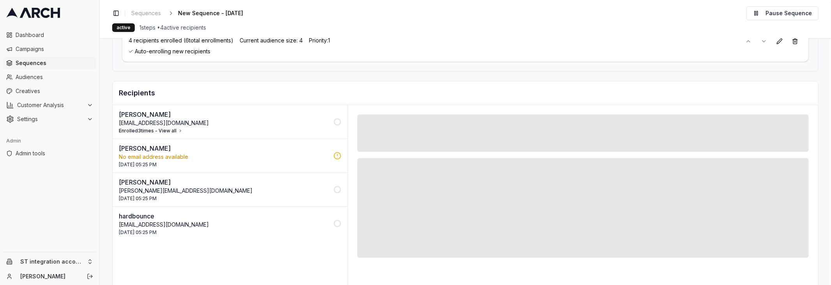
scroll to position [146, 0]
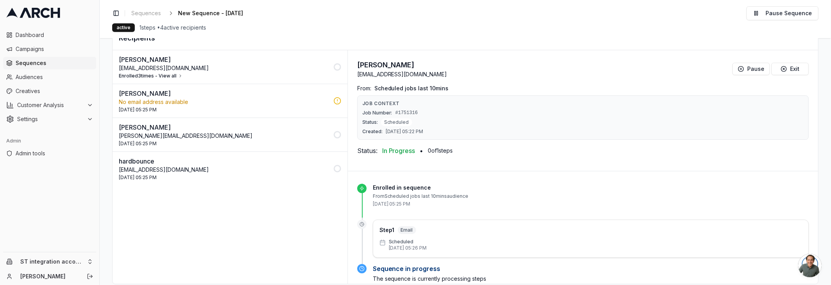
click at [230, 143] on div "[DATE] 05:25 PM" at bounding box center [224, 144] width 210 height 6
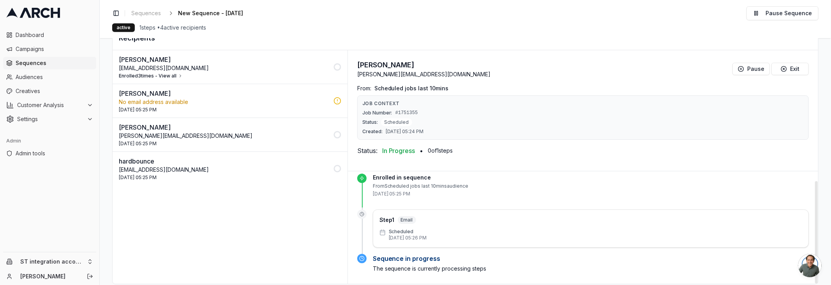
scroll to position [0, 0]
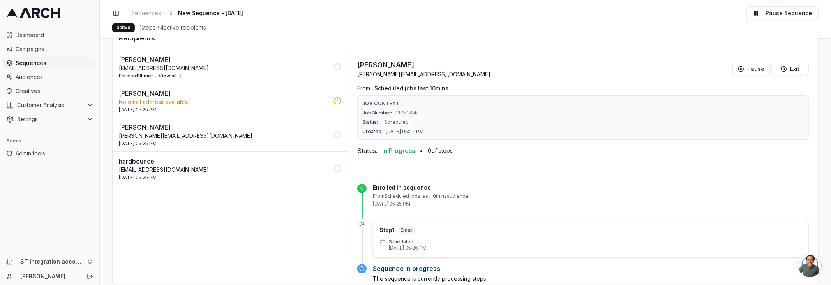
click at [155, 76] on button "Enrolled 3 times - View all" at bounding box center [151, 76] width 64 height 6
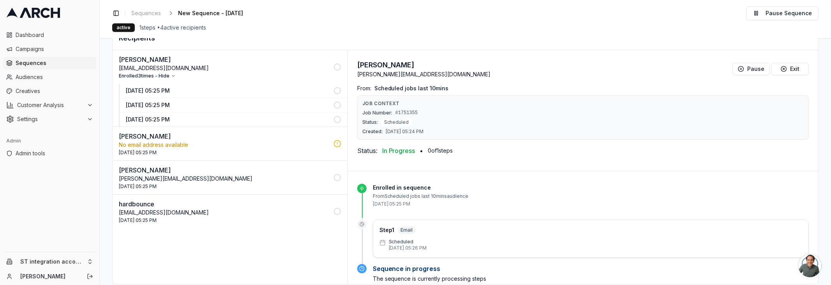
click at [183, 87] on p "[DATE] 05:25 PM" at bounding box center [227, 91] width 203 height 8
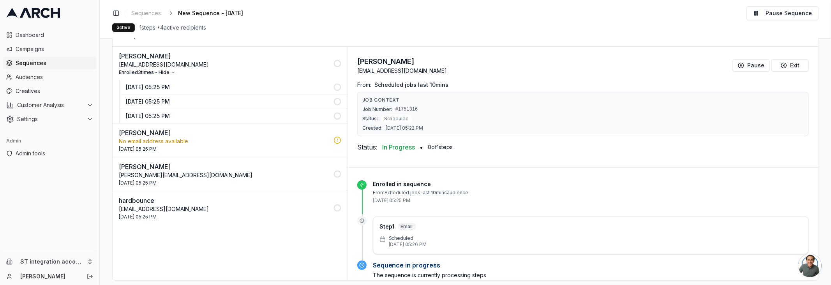
scroll to position [156, 0]
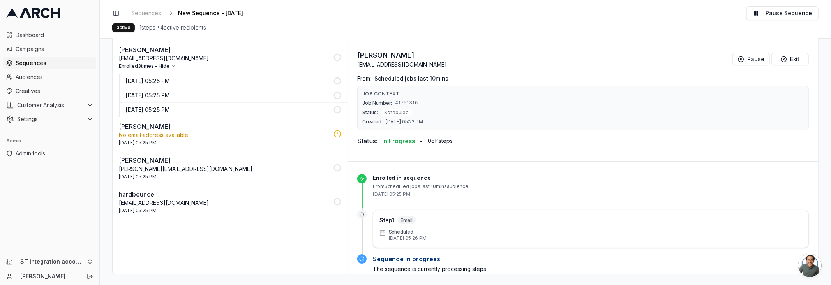
click at [263, 174] on div "[DATE] 05:25 PM" at bounding box center [224, 177] width 210 height 6
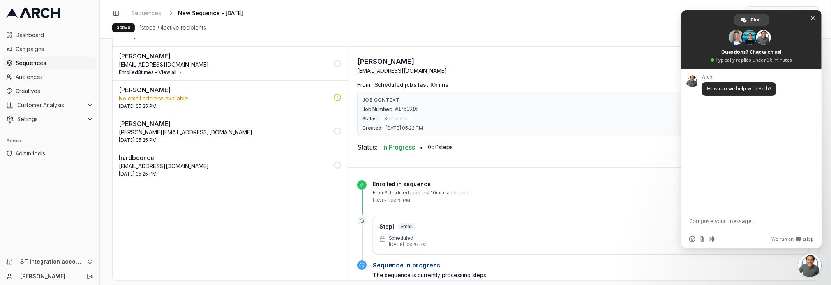
scroll to position [156, 0]
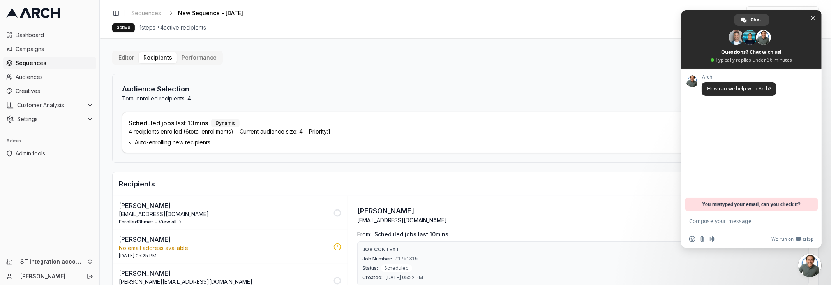
click at [368, 183] on h2 "Recipients" at bounding box center [465, 184] width 693 height 11
click at [64, 120] on span "Settings" at bounding box center [50, 119] width 67 height 8
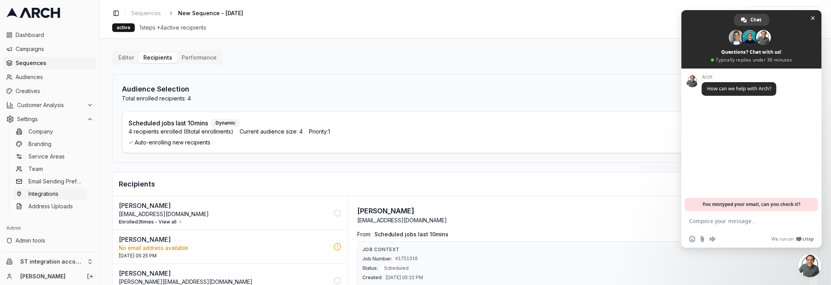
click at [56, 195] on span "Integrations" at bounding box center [43, 194] width 30 height 8
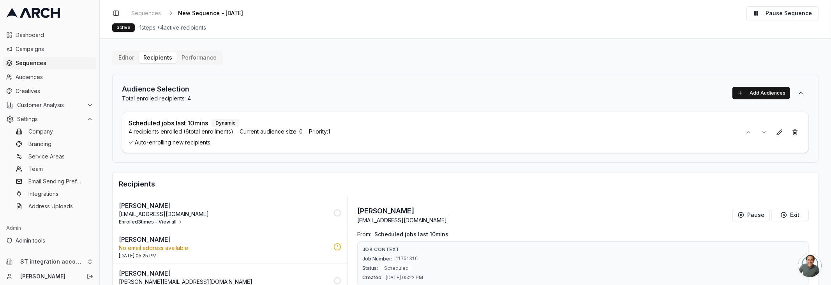
click at [300, 56] on div "Editor Recipients Performance Audience Selection Total enrolled recipients: 4 A…" at bounding box center [465, 241] width 706 height 380
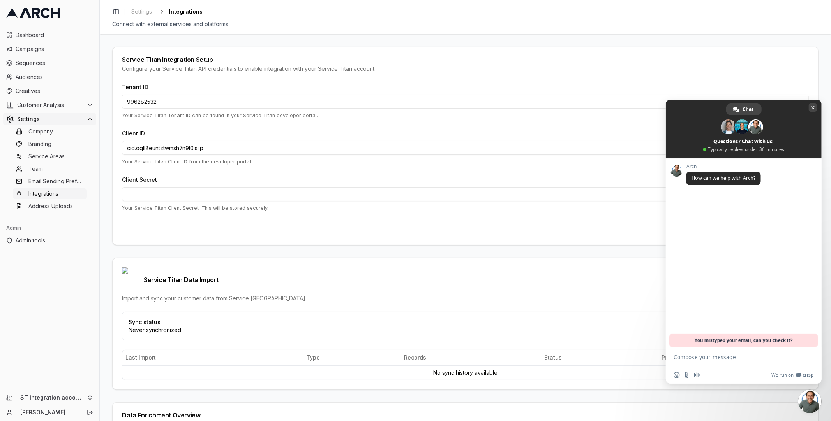
click at [811, 109] on span "Close chat" at bounding box center [813, 107] width 4 height 5
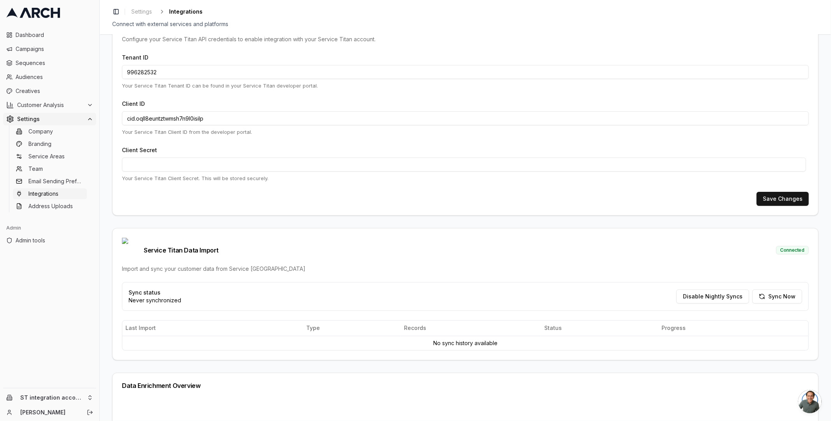
scroll to position [30, 0]
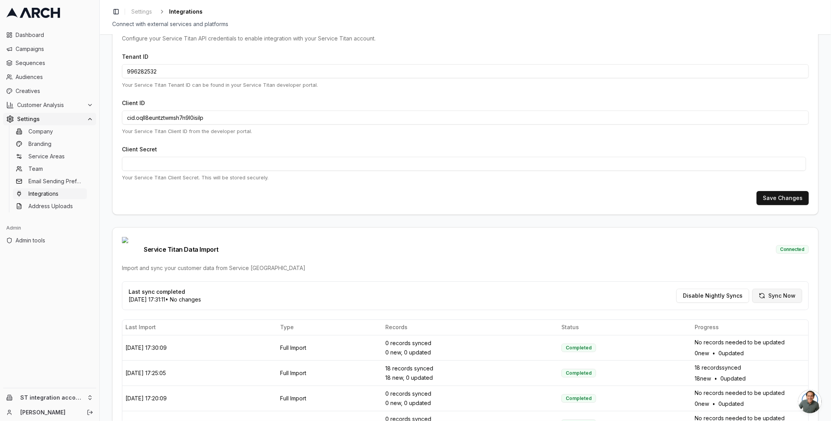
click at [768, 289] on button "Sync Now" at bounding box center [777, 296] width 50 height 14
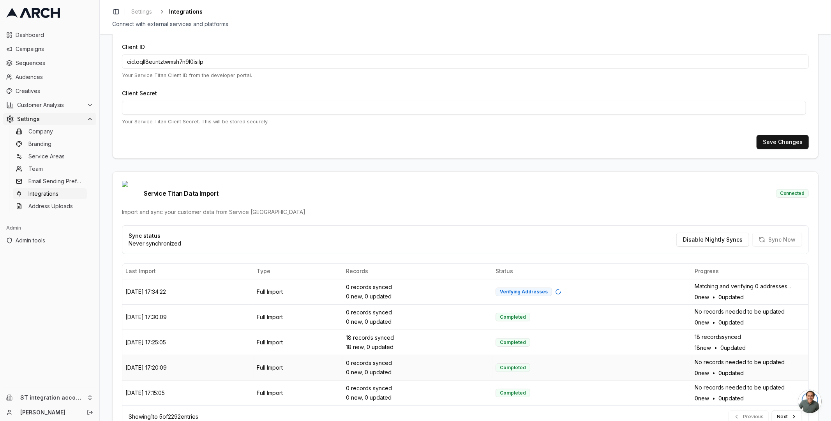
scroll to position [104, 0]
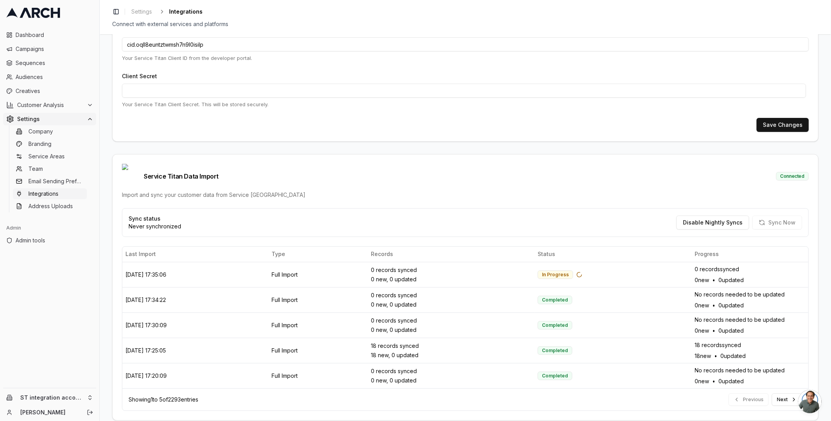
click at [670, 175] on div "Service Titan Data Import Connected Import and sync your customer data from Ser…" at bounding box center [465, 182] width 705 height 54
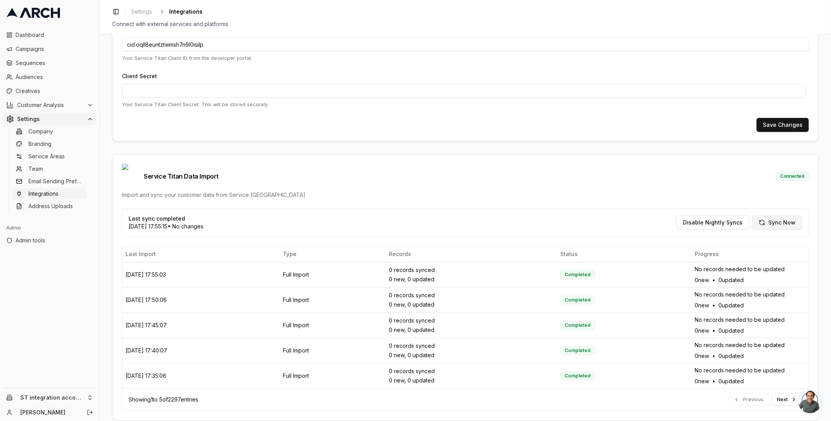
click at [774, 216] on button "Sync Now" at bounding box center [777, 223] width 50 height 14
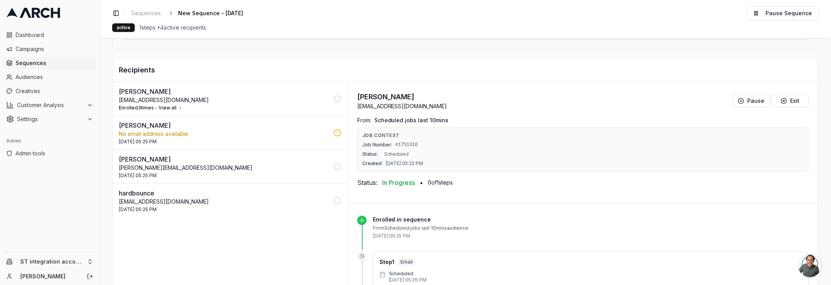
scroll to position [114, 0]
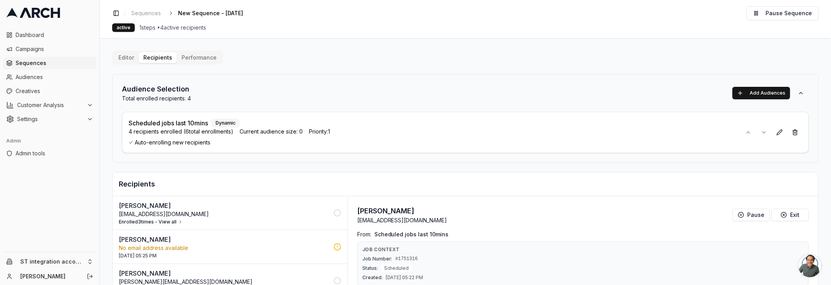
click at [499, 47] on main "Editor Recipients Performance Audience Selection Total enrolled recipients: 4 A…" at bounding box center [465, 161] width 731 height 247
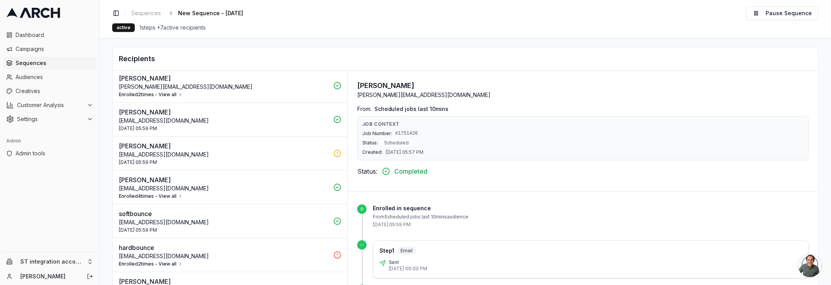
scroll to position [156, 0]
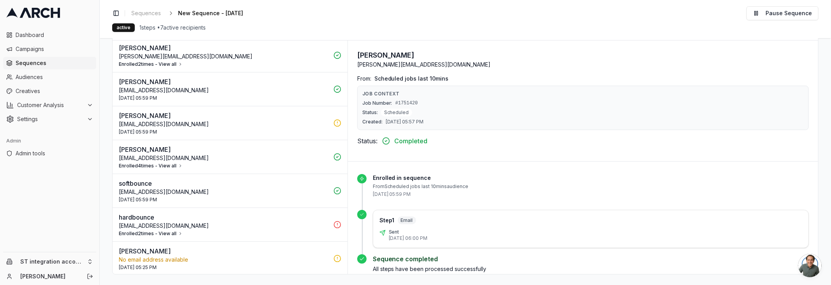
click at [250, 129] on div "28 Aug 2025 - 05:59 PM" at bounding box center [224, 132] width 210 height 6
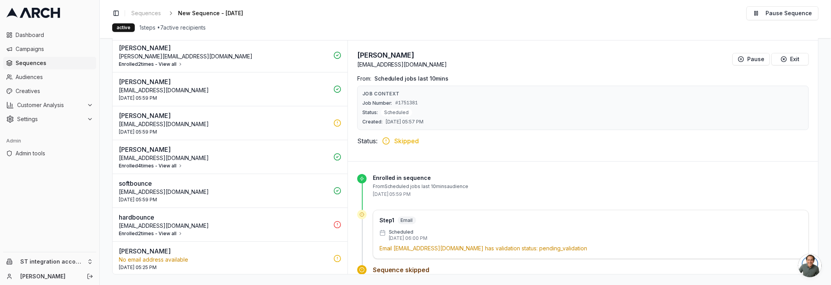
click at [164, 231] on button "Enrolled 2 times - View all" at bounding box center [151, 234] width 64 height 6
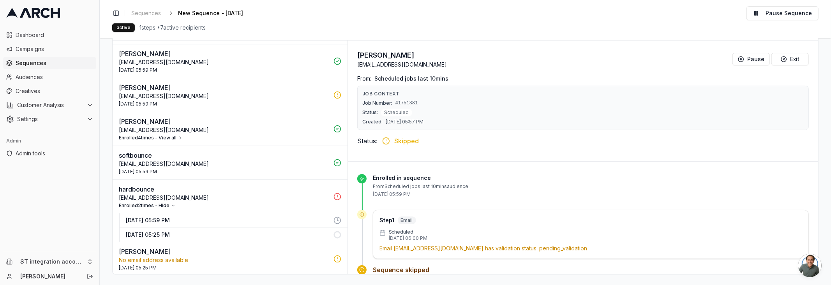
click at [190, 217] on p "[DATE] 05:59 PM" at bounding box center [227, 221] width 203 height 8
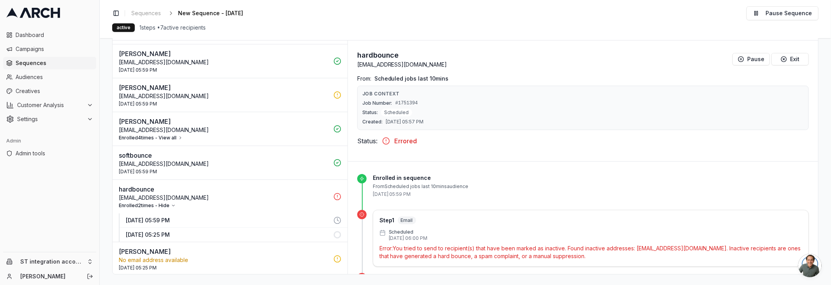
click at [180, 169] on div "[DATE] 05:59 PM" at bounding box center [224, 172] width 210 height 6
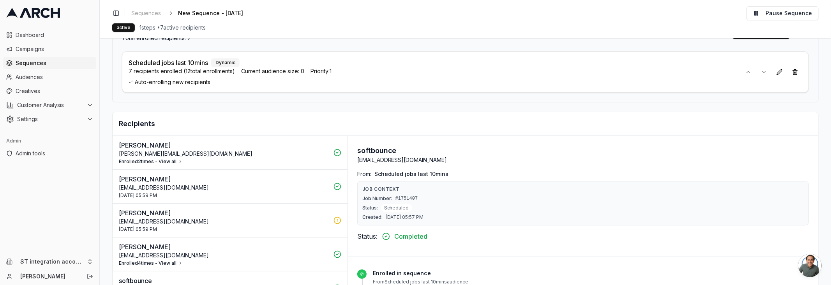
scroll to position [54, 0]
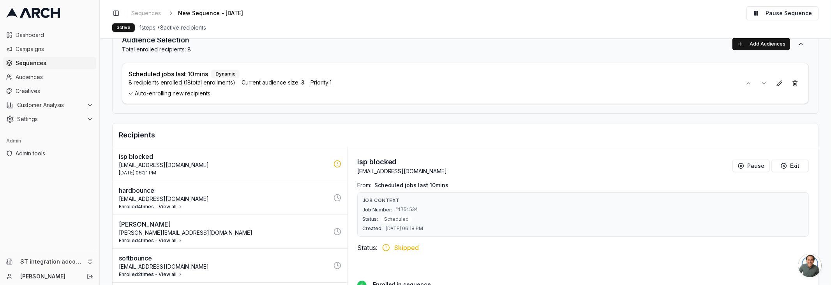
scroll to position [46, 0]
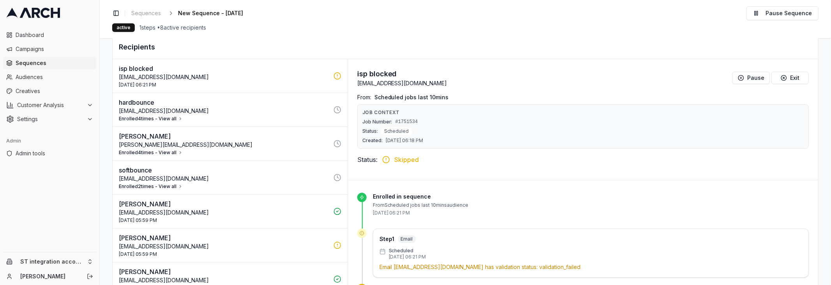
scroll to position [138, 0]
click at [168, 149] on button "Enrolled 4 times - View all" at bounding box center [151, 152] width 64 height 6
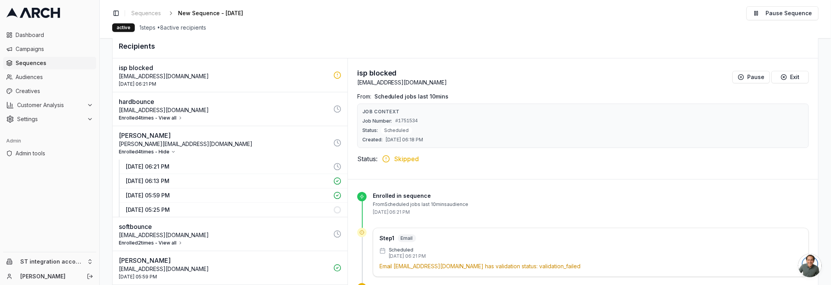
click at [208, 165] on p "28 Aug 2025 - 06:21 PM" at bounding box center [227, 167] width 203 height 8
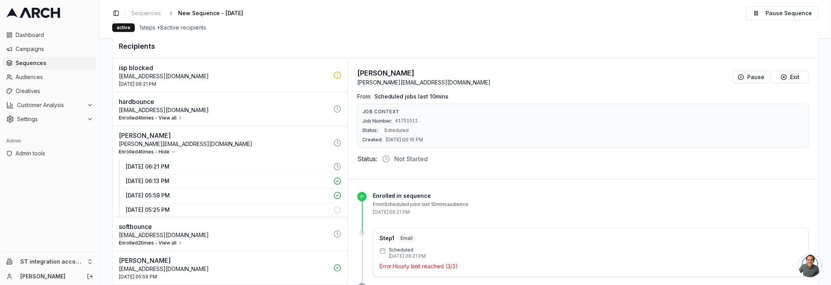
scroll to position [156, 0]
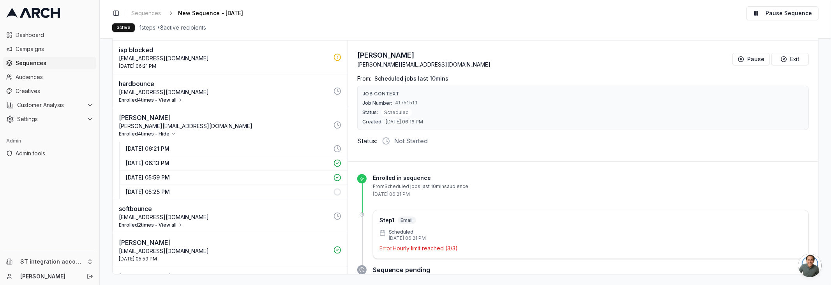
click at [170, 222] on button "Enrolled 2 times - View all" at bounding box center [151, 225] width 64 height 6
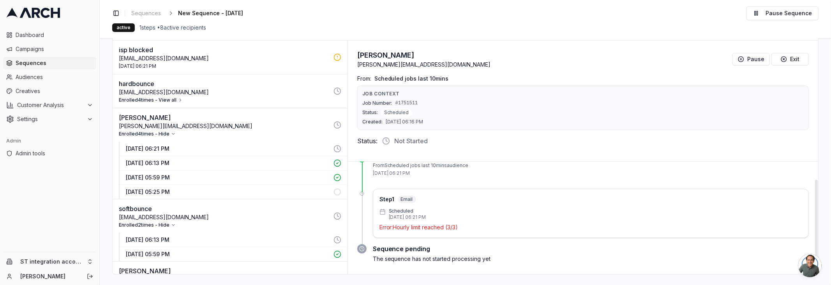
click at [258, 237] on p "28 Aug 2025 - 06:13 PM" at bounding box center [227, 240] width 203 height 8
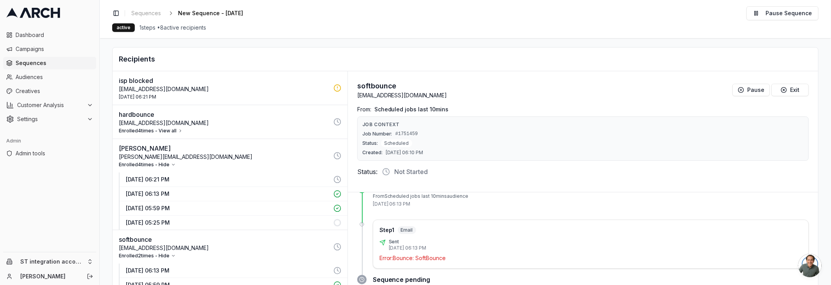
click at [174, 130] on button "Enrolled 4 times - View all" at bounding box center [151, 131] width 64 height 6
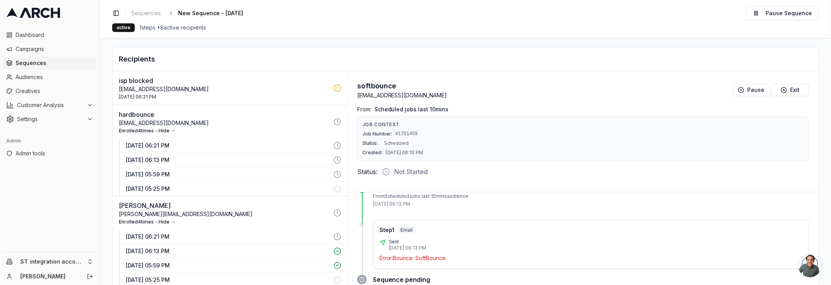
click at [189, 144] on p "28 Aug 2025 - 06:21 PM" at bounding box center [227, 146] width 203 height 8
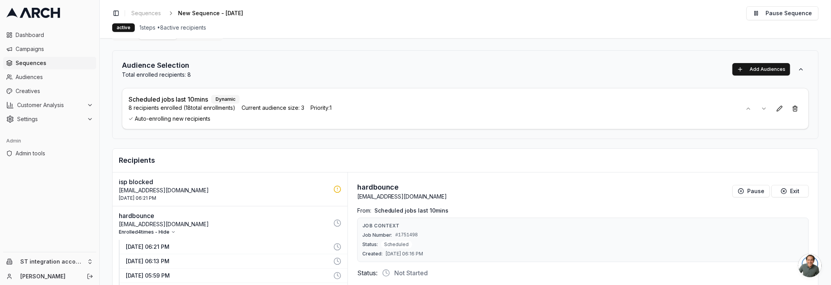
scroll to position [0, 0]
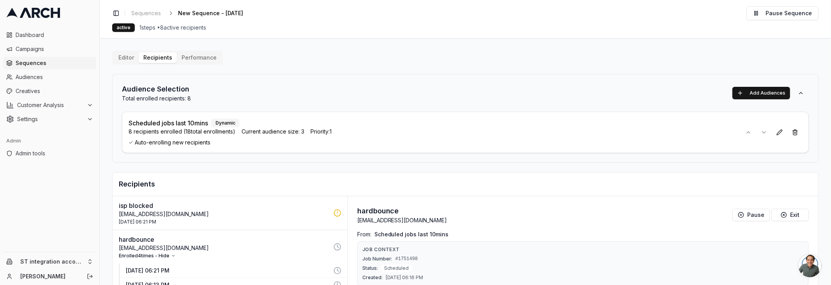
click at [266, 215] on p "Blocked@bounce-testing.postmarkapp.com" at bounding box center [224, 214] width 210 height 8
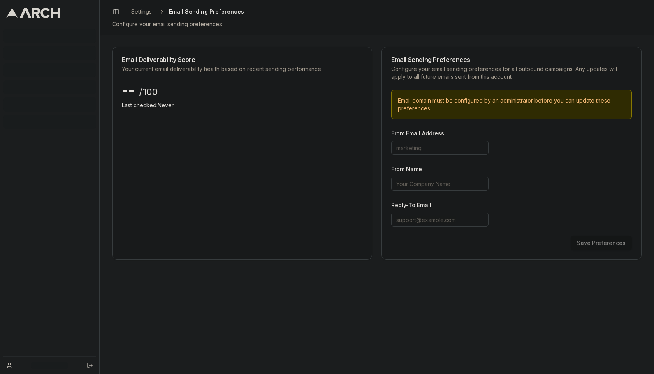
type input "hello"
type input "Arch"
type input "[EMAIL_ADDRESS][DOMAIN_NAME]"
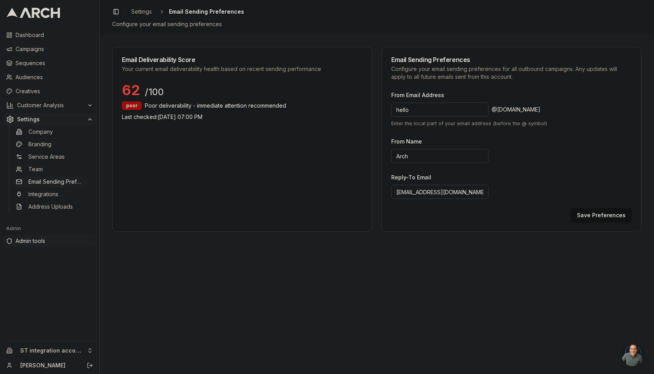
click at [64, 241] on span "Admin tools" at bounding box center [55, 241] width 78 height 8
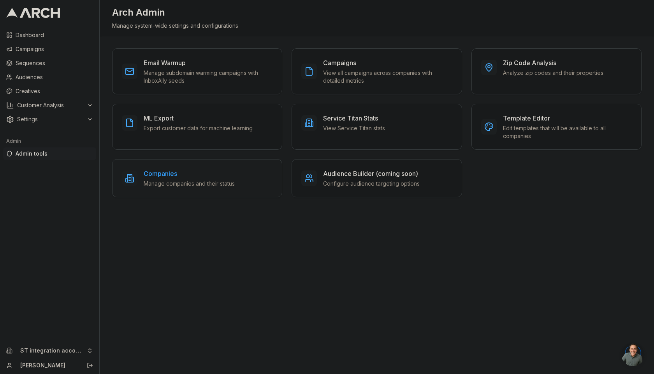
click at [181, 185] on p "Manage companies and their status" at bounding box center [189, 184] width 91 height 8
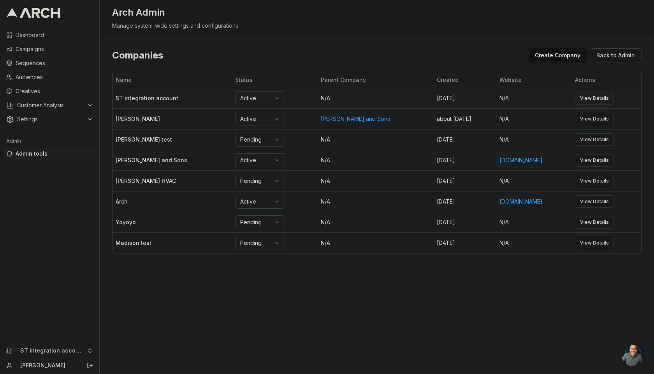
click at [603, 97] on link "View Details" at bounding box center [594, 98] width 39 height 12
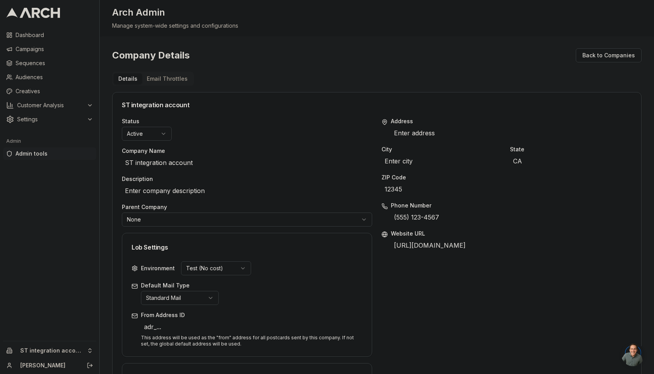
click at [177, 78] on button "Email Throttles" at bounding box center [167, 78] width 50 height 11
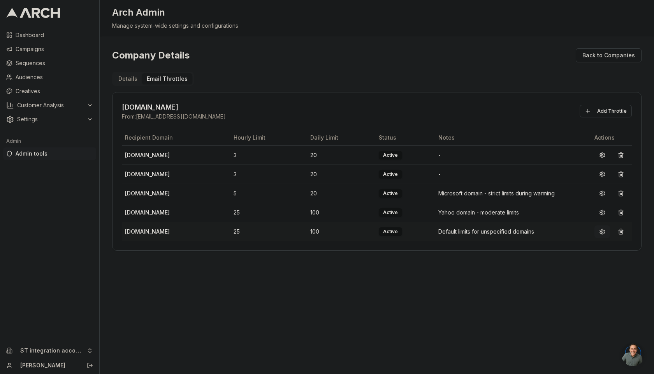
click at [603, 230] on button at bounding box center [603, 231] width 16 height 12
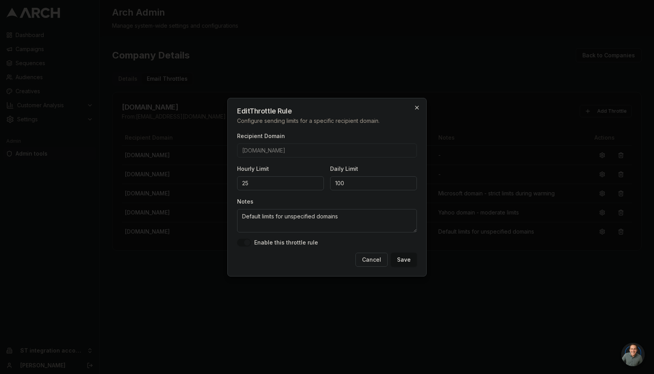
click at [419, 109] on icon "button" at bounding box center [417, 107] width 6 height 6
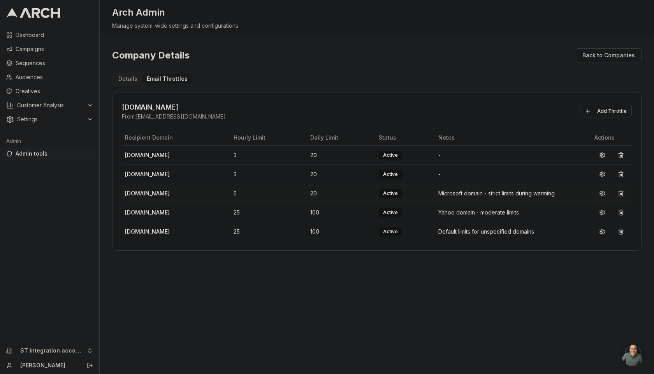
click at [146, 189] on td "hotmail.com" at bounding box center [176, 192] width 109 height 19
click at [140, 213] on td "yahoo.com" at bounding box center [176, 212] width 109 height 19
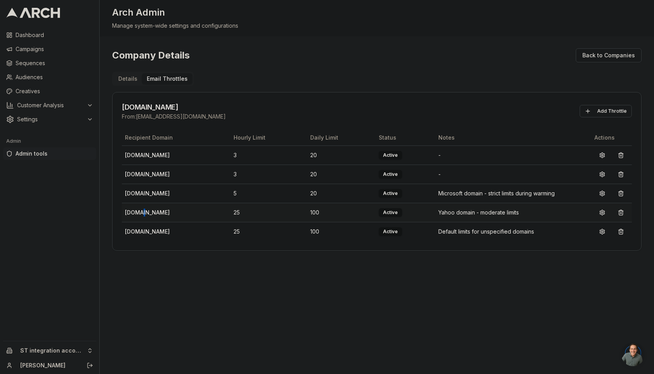
click at [140, 213] on td "yahoo.com" at bounding box center [176, 212] width 109 height 19
click at [150, 191] on td "hotmail.com" at bounding box center [176, 192] width 109 height 19
click at [150, 191] on td "[DOMAIN_NAME]" at bounding box center [176, 192] width 109 height 19
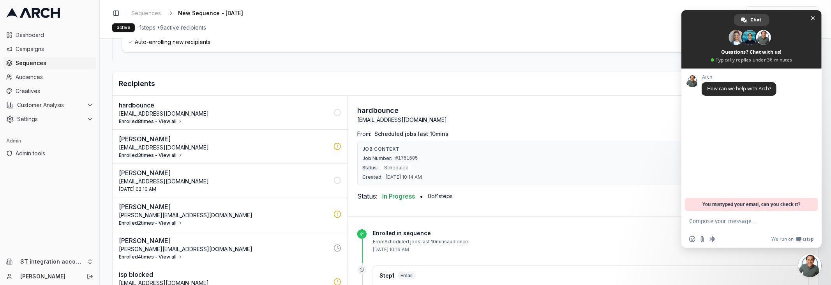
scroll to position [101, 0]
click at [296, 105] on p "hardbounce" at bounding box center [224, 104] width 210 height 9
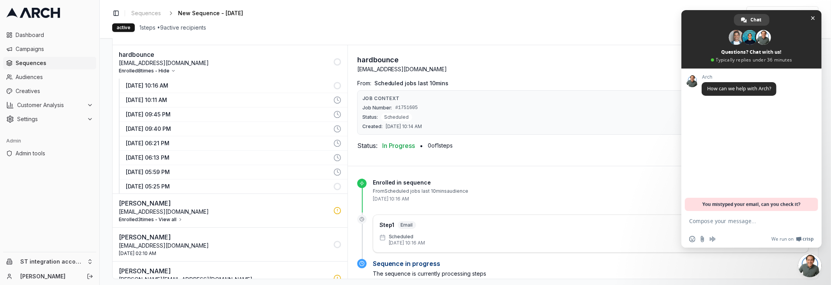
scroll to position [156, 0]
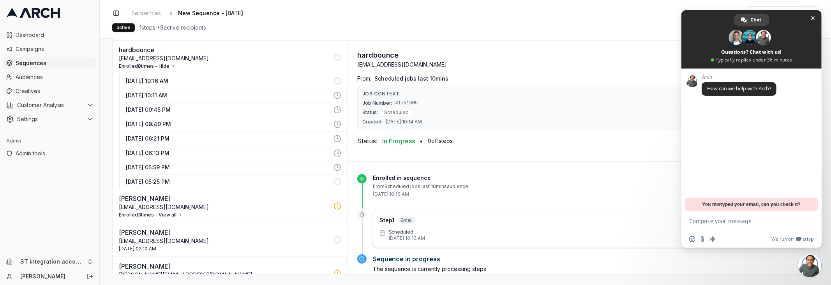
click at [316, 79] on p "29 Aug 2025 - 10:16 AM" at bounding box center [227, 81] width 203 height 8
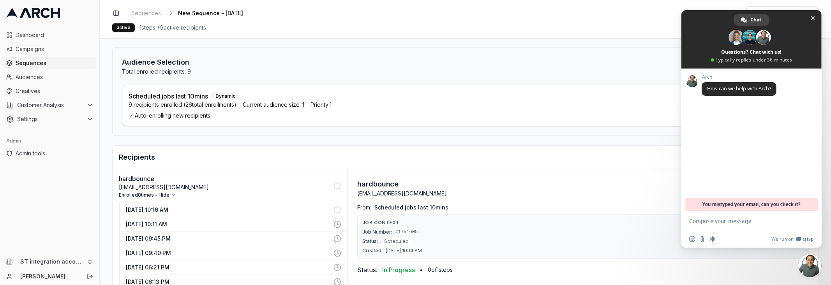
scroll to position [0, 0]
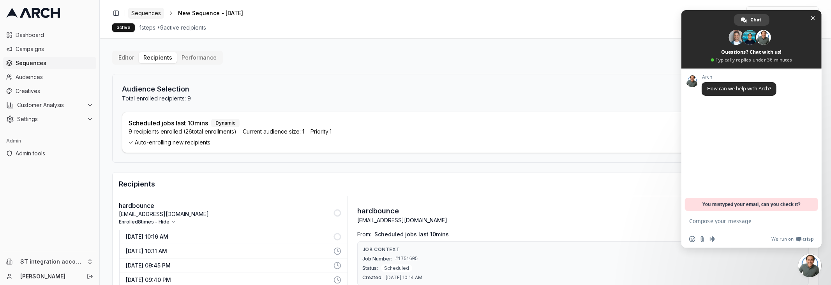
click at [146, 14] on span "Sequences" at bounding box center [146, 13] width 30 height 8
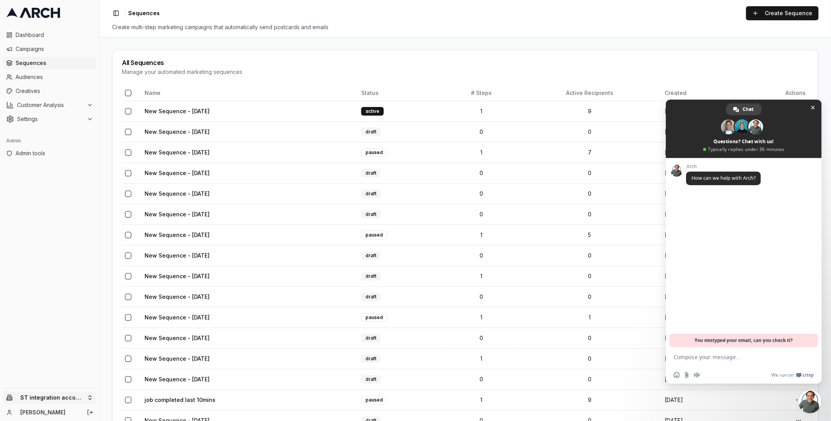
click at [56, 400] on html "Dashboard Campaigns Sequences Audiences Creatives Customer Analysis Settings Ad…" at bounding box center [415, 210] width 831 height 421
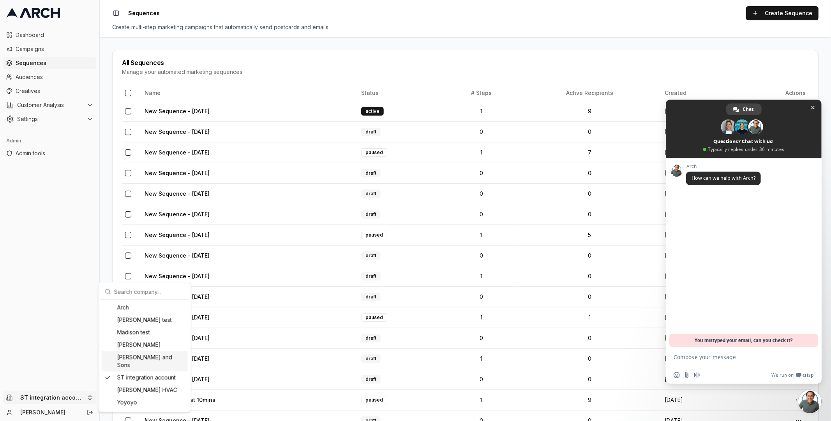
click at [152, 358] on div "[PERSON_NAME] and Sons" at bounding box center [145, 361] width 86 height 20
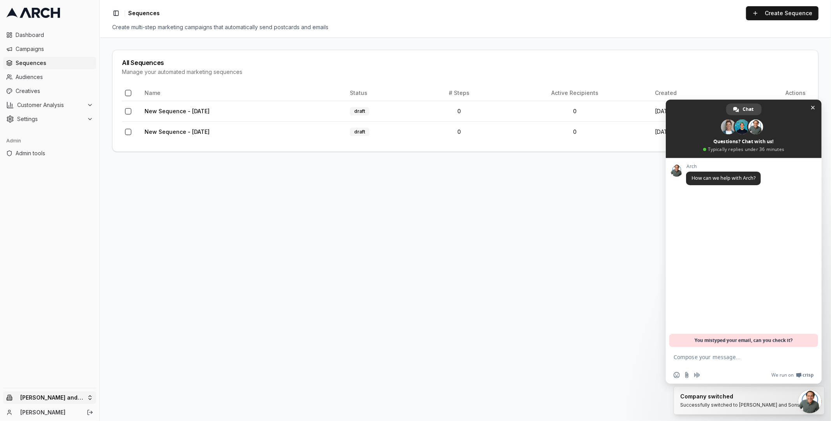
click at [61, 397] on html "Dashboard Campaigns Sequences Audiences Creatives Customer Analysis Settings Ad…" at bounding box center [415, 210] width 831 height 421
click at [150, 344] on div "[PERSON_NAME]" at bounding box center [145, 345] width 86 height 12
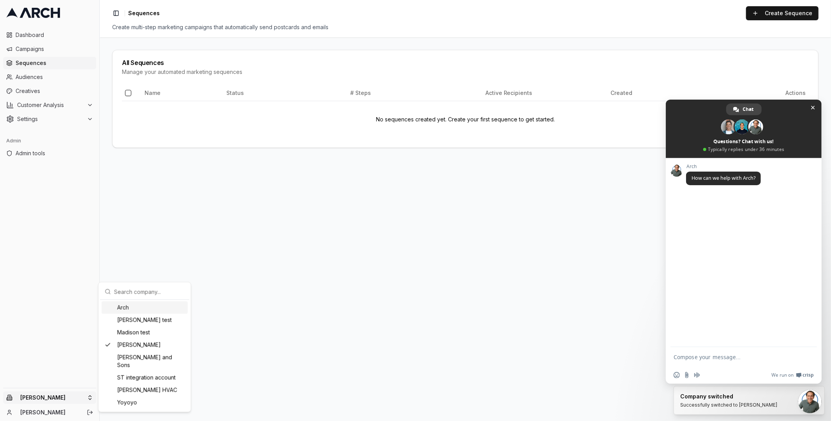
click at [53, 401] on html "Dashboard Campaigns Sequences Audiences Creatives Customer Analysis Settings Ad…" at bounding box center [415, 210] width 831 height 421
click at [125, 385] on div "Wallace HVAC" at bounding box center [145, 390] width 86 height 12
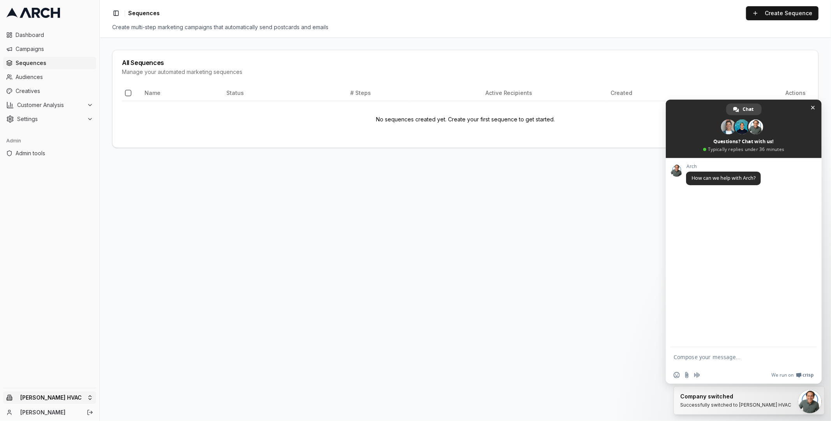
click at [66, 398] on html "Dashboard Campaigns Sequences Audiences Creatives Customer Analysis Settings Ad…" at bounding box center [415, 210] width 831 height 421
click at [122, 397] on div "Yoyoyo" at bounding box center [145, 403] width 86 height 12
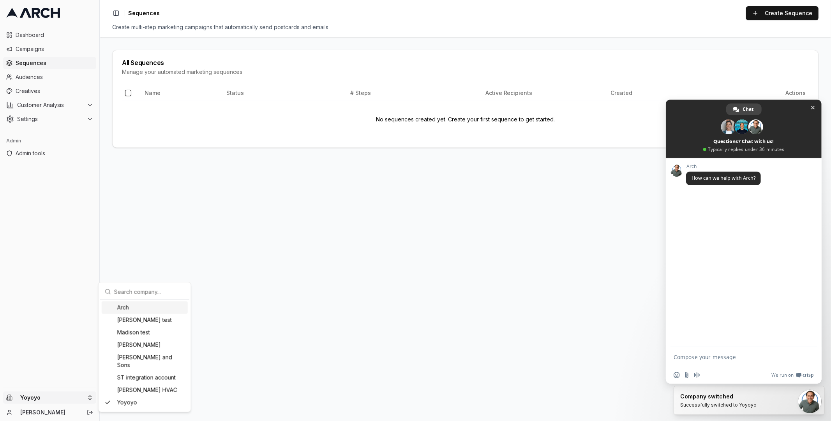
click at [62, 398] on html "Dashboard Campaigns Sequences Audiences Creatives Customer Analysis Settings Ad…" at bounding box center [415, 210] width 831 height 421
click at [153, 319] on div "jimmy test" at bounding box center [145, 320] width 86 height 12
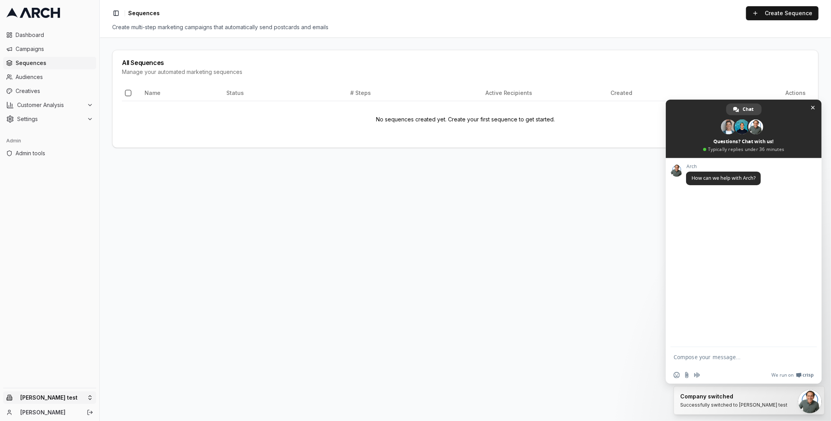
click at [49, 401] on html "Dashboard Campaigns Sequences Audiences Creatives Customer Analysis Settings Ad…" at bounding box center [415, 210] width 831 height 421
click at [134, 309] on div "Arch" at bounding box center [145, 307] width 86 height 12
click at [56, 400] on html "Dashboard Campaigns Sequences Audiences Creatives Customer Analysis Settings Ad…" at bounding box center [415, 210] width 831 height 421
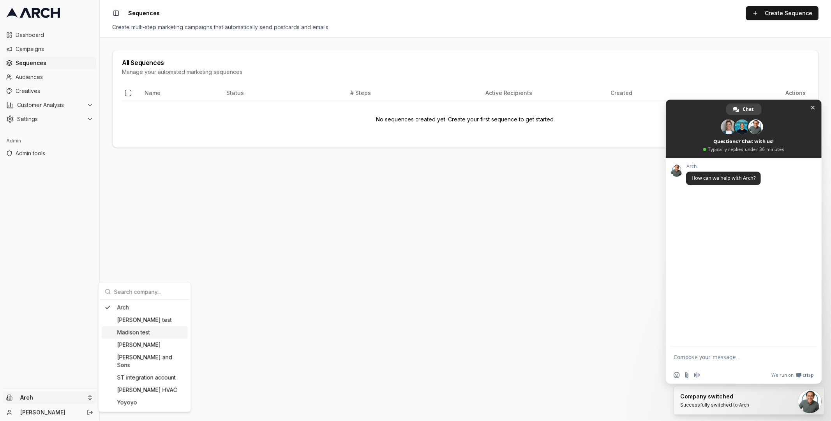
click at [137, 337] on div "Madison test" at bounding box center [145, 332] width 86 height 12
click at [61, 400] on html "Dashboard Campaigns Sequences Audiences Creatives Customer Analysis Settings Ad…" at bounding box center [415, 210] width 831 height 421
click at [139, 356] on div "Oliver and Sons" at bounding box center [145, 361] width 86 height 20
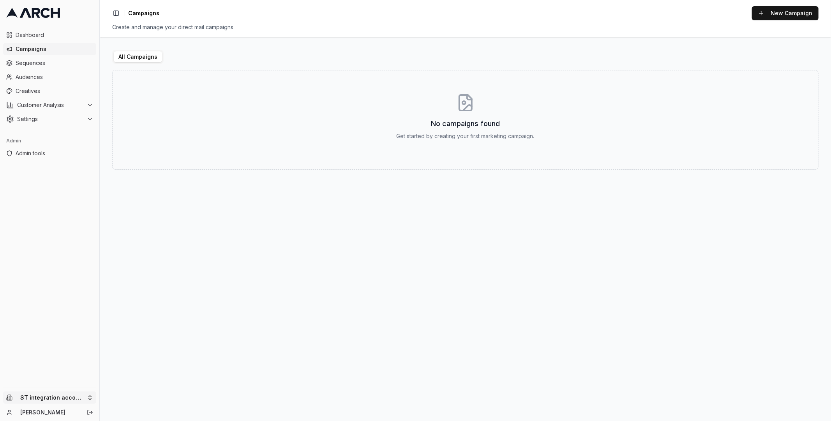
click at [55, 285] on html "Dashboard Campaigns Sequences Audiences Creatives Customer Analysis Settings Ad…" at bounding box center [415, 210] width 831 height 421
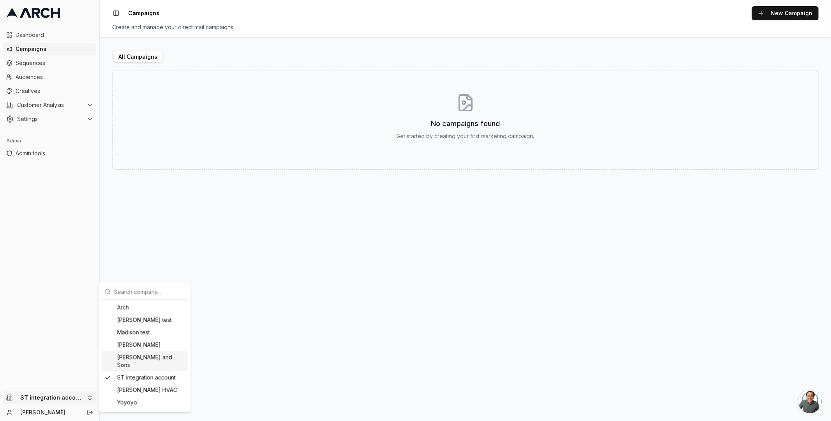
click at [152, 285] on div "Oliver and Sons" at bounding box center [145, 361] width 86 height 20
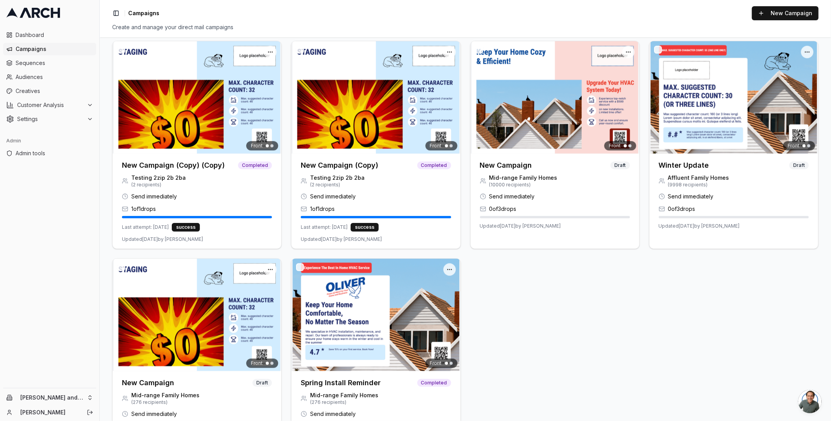
scroll to position [3340, 0]
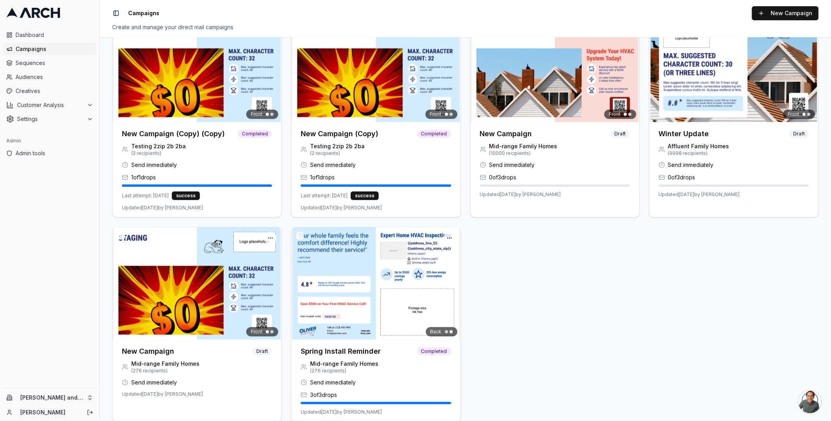
click at [323, 285] on h3 "Spring Install Reminder" at bounding box center [341, 351] width 80 height 11
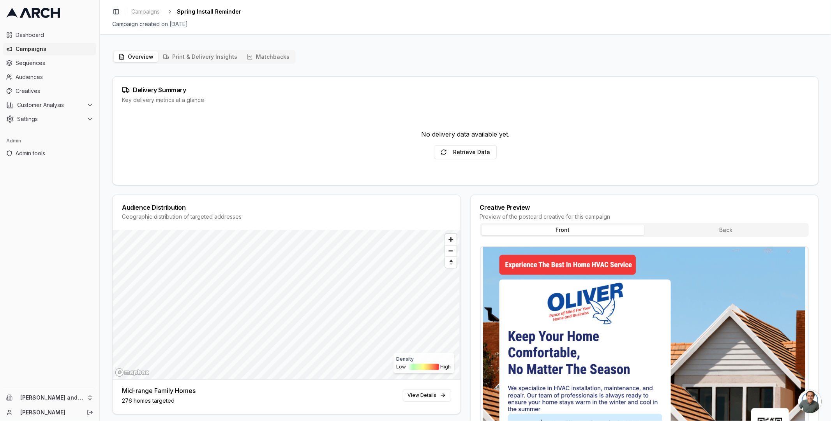
click at [270, 54] on button "Matchbacks" at bounding box center [268, 56] width 52 height 11
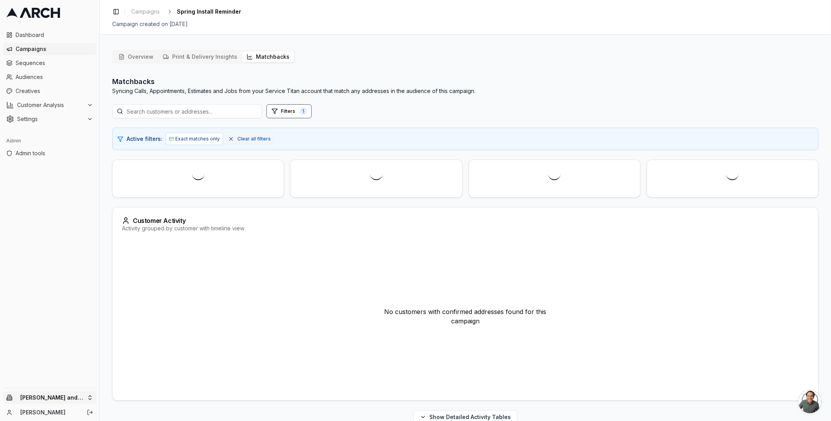
click at [74, 285] on html "Dashboard Campaigns Sequences Audiences Creatives Customer Analysis Settings Ad…" at bounding box center [415, 210] width 831 height 421
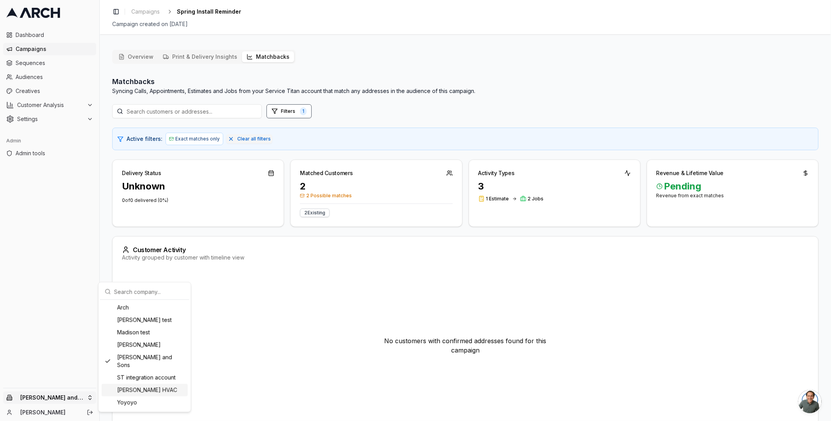
click at [154, 285] on div "Wallace HVAC" at bounding box center [145, 390] width 86 height 12
click at [30, 45] on html "Dashboard Campaigns Sequences Audiences Creatives Customer Analysis Settings Ad…" at bounding box center [415, 210] width 831 height 421
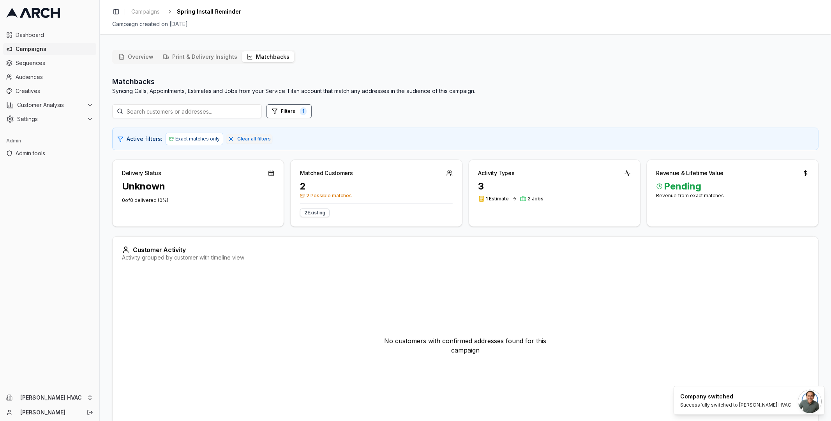
click at [29, 49] on span "Campaigns" at bounding box center [55, 49] width 78 height 8
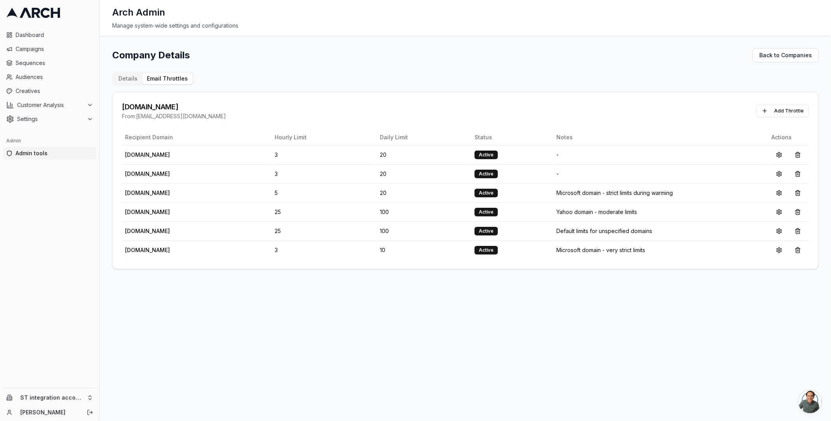
click at [355, 64] on div "Company Details Back to Companies Details Email Throttles [DOMAIN_NAME] From: […" at bounding box center [465, 158] width 706 height 221
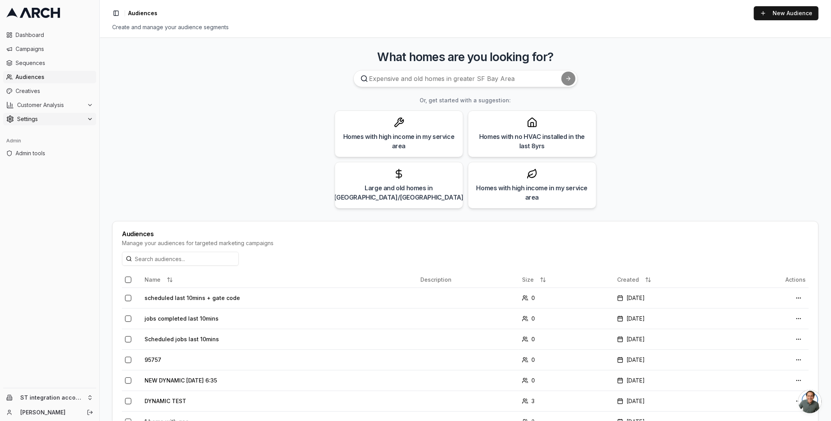
click at [40, 116] on span "Settings" at bounding box center [50, 119] width 67 height 8
click at [47, 193] on span "Integrations" at bounding box center [43, 194] width 30 height 8
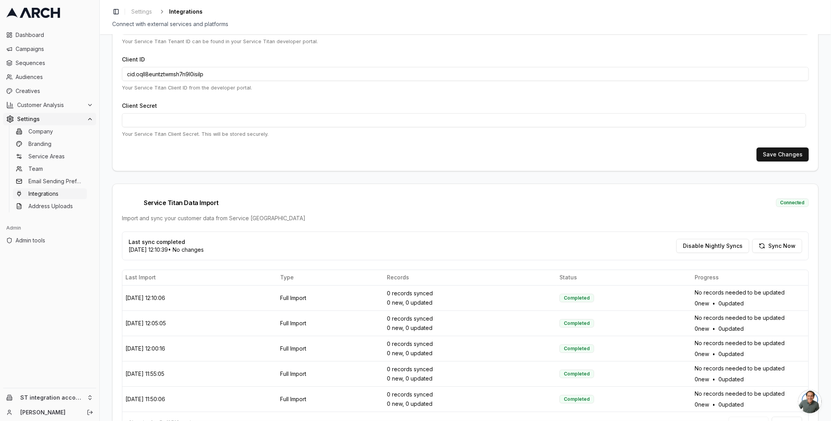
scroll to position [75, 0]
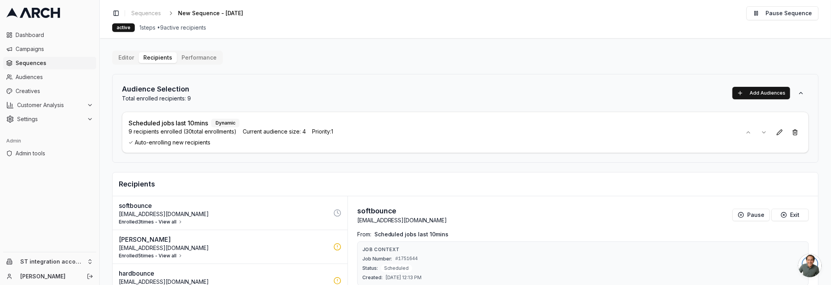
click at [164, 220] on button "Enrolled 3 times - View all" at bounding box center [151, 222] width 64 height 6
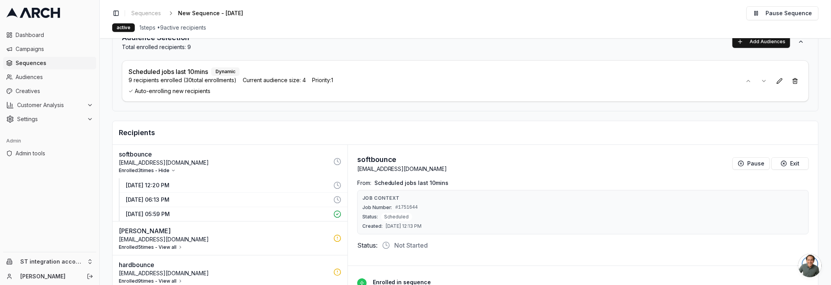
scroll to position [64, 0]
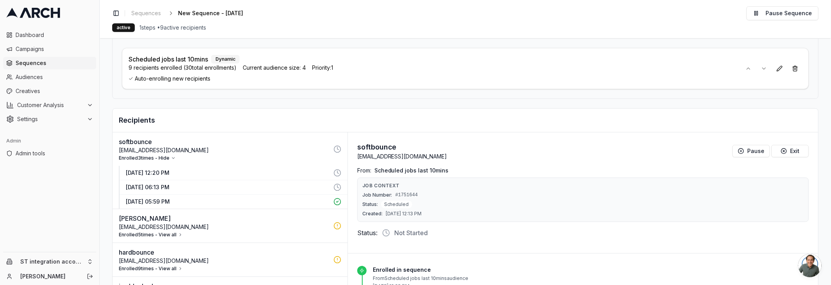
click at [172, 170] on p "[DATE] 12:20 PM" at bounding box center [227, 173] width 203 height 8
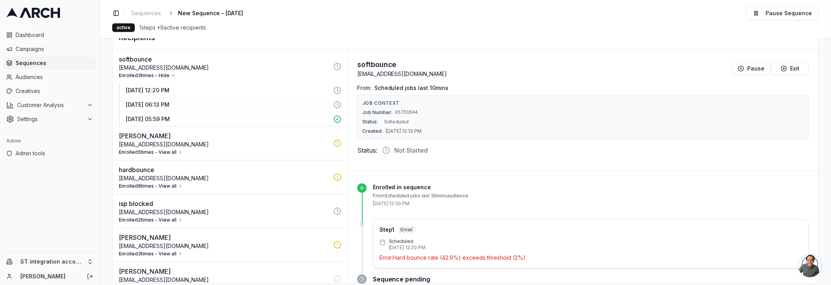
scroll to position [146, 0]
click at [176, 105] on p "[DATE] 06:13 PM" at bounding box center [227, 105] width 203 height 8
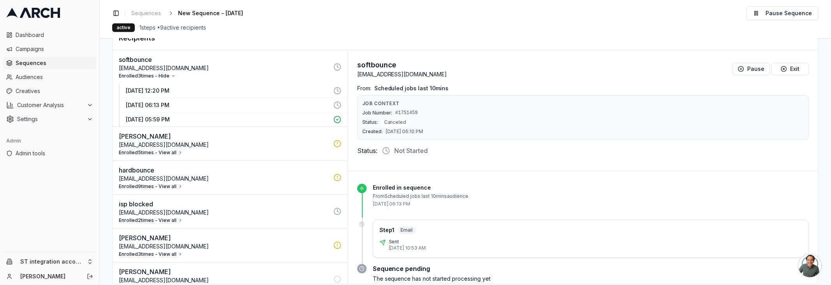
click at [191, 87] on p "[DATE] 12:20 PM" at bounding box center [227, 91] width 203 height 8
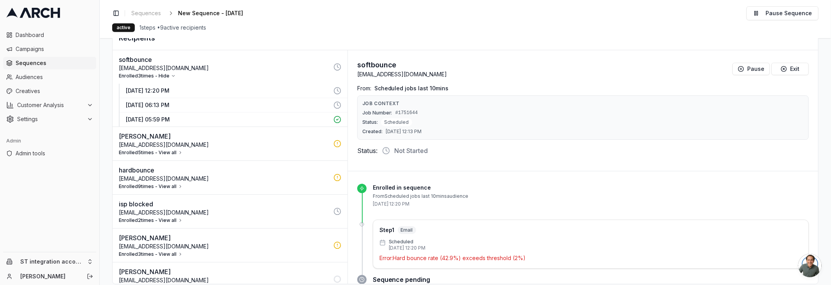
click at [172, 151] on button "Enrolled 5 times - View all" at bounding box center [151, 153] width 64 height 6
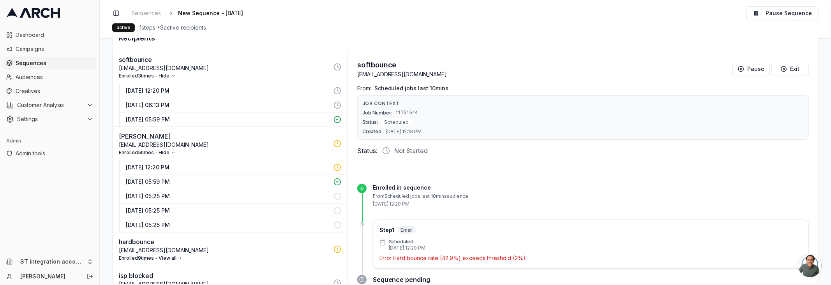
click at [176, 167] on p "[DATE] 12:20 PM" at bounding box center [227, 168] width 203 height 8
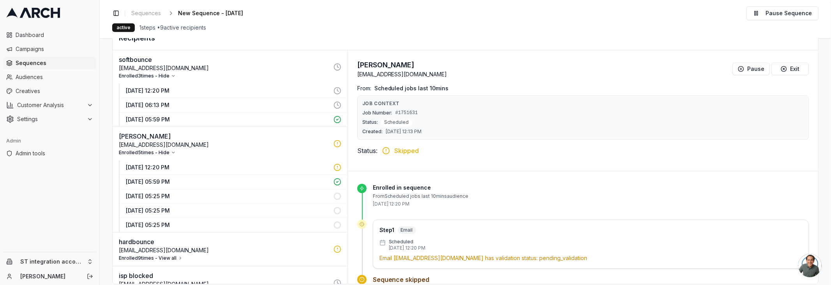
click at [167, 255] on button "Enrolled 9 times - View all" at bounding box center [151, 258] width 64 height 6
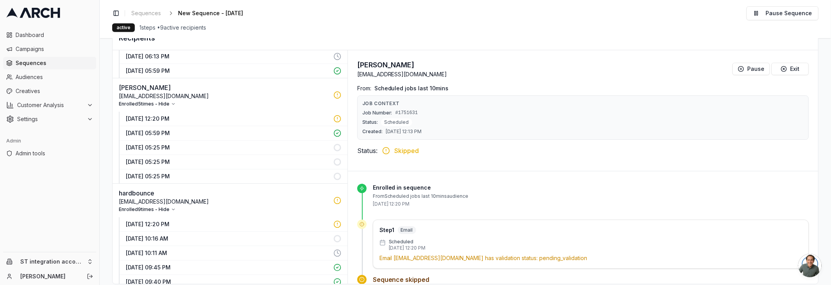
click at [182, 223] on p "[DATE] 12:20 PM" at bounding box center [227, 224] width 203 height 8
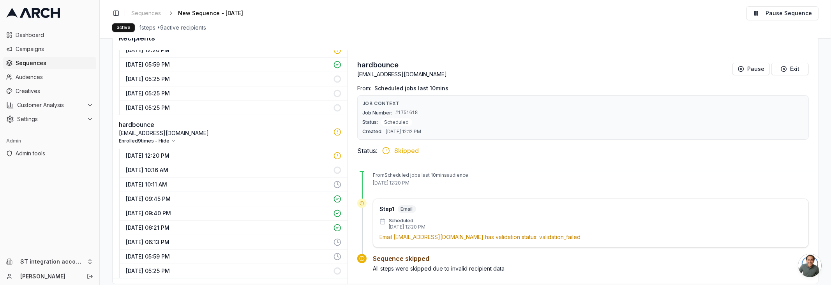
scroll to position [228, 0]
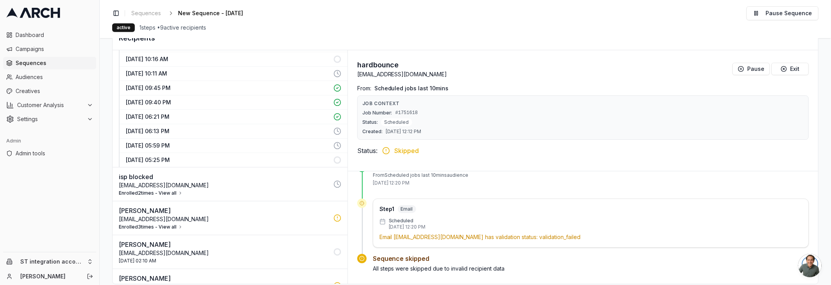
click at [169, 190] on button "Enrolled 2 times - View all" at bounding box center [151, 193] width 64 height 6
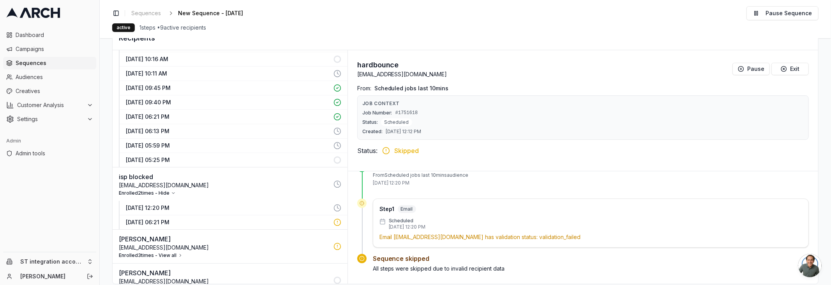
click at [157, 208] on button "[DATE] 12:20 PM" at bounding box center [234, 208] width 228 height 14
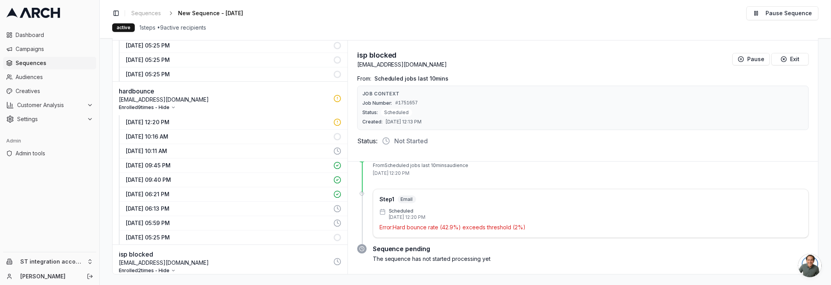
scroll to position [0, 0]
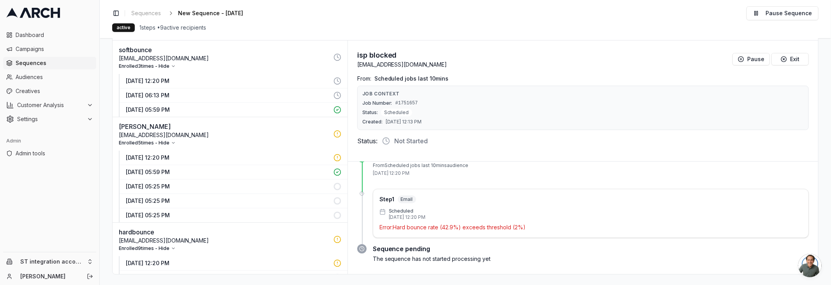
click at [205, 154] on p "29 Aug 2025 - 12:20 PM" at bounding box center [227, 158] width 203 height 8
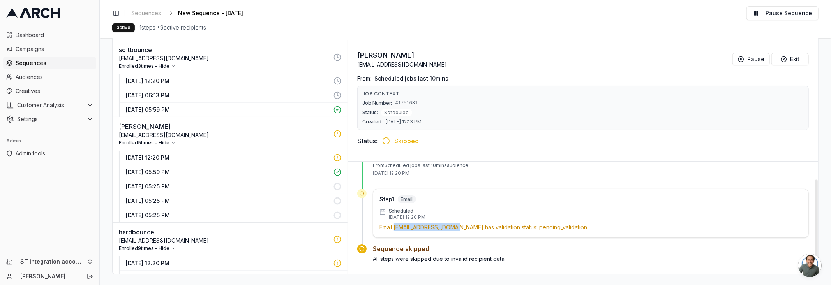
drag, startPoint x: 393, startPoint y: 224, endPoint x: 460, endPoint y: 223, distance: 67.4
click at [460, 224] on p "Email sacha+945@getarch.com has validation status: pending_validation" at bounding box center [590, 228] width 423 height 8
copy p "[EMAIL_ADDRESS][DOMAIN_NAME]"
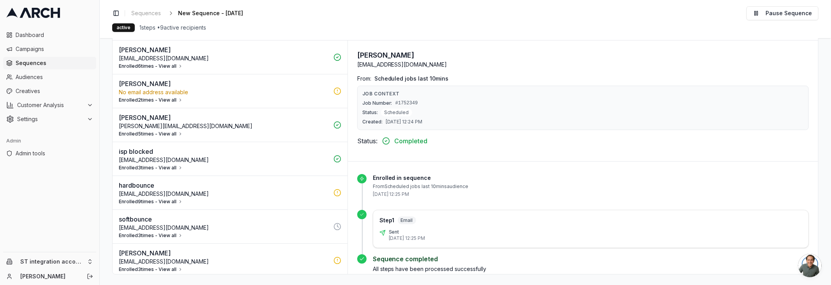
click at [164, 63] on button "Enrolled 6 times - View all" at bounding box center [151, 66] width 64 height 6
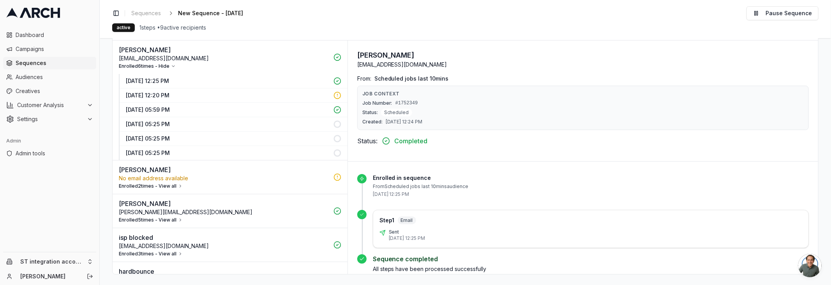
click at [176, 77] on p "[DATE] 12:25 PM" at bounding box center [227, 81] width 203 height 8
click at [167, 183] on button "Enrolled 2 times - View all" at bounding box center [151, 186] width 64 height 6
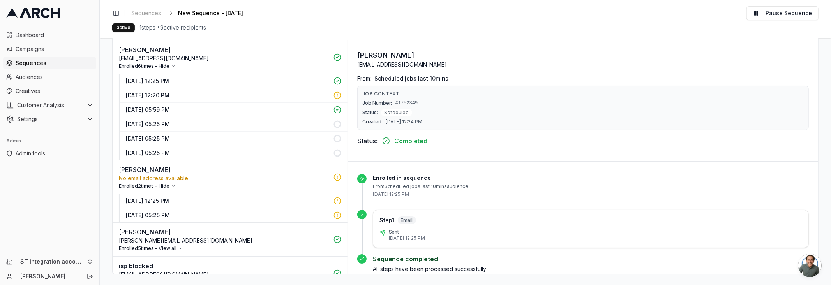
click at [169, 197] on p "[DATE] 12:25 PM" at bounding box center [227, 201] width 203 height 8
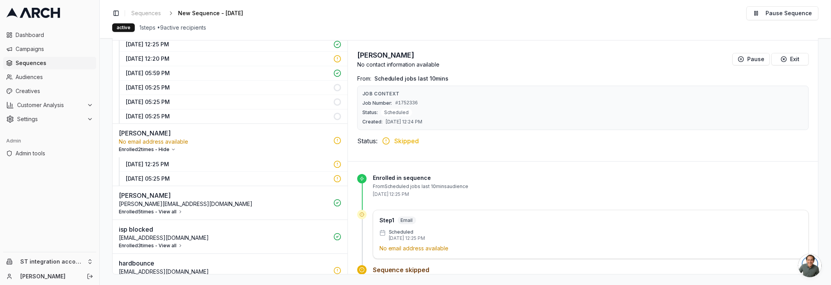
scroll to position [38, 0]
click at [171, 208] on button "Enrolled 5 times - View all" at bounding box center [151, 211] width 64 height 6
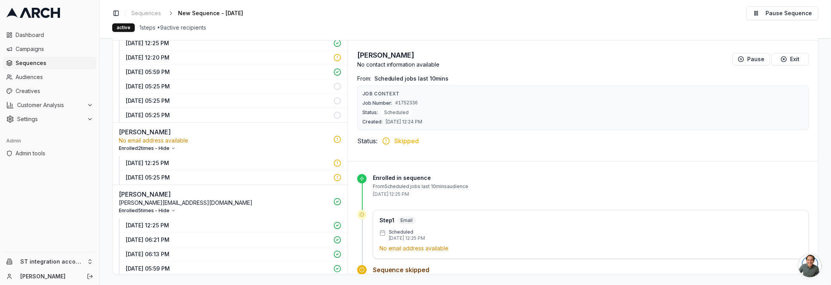
click at [186, 223] on p "[DATE] 12:25 PM" at bounding box center [227, 226] width 203 height 8
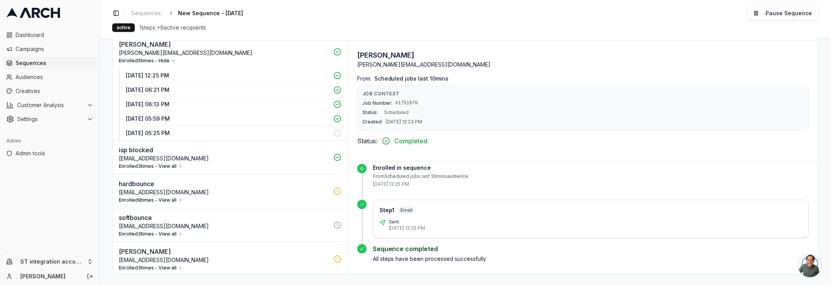
scroll to position [188, 0]
click at [173, 163] on button "Enrolled 3 times - View all" at bounding box center [151, 166] width 64 height 6
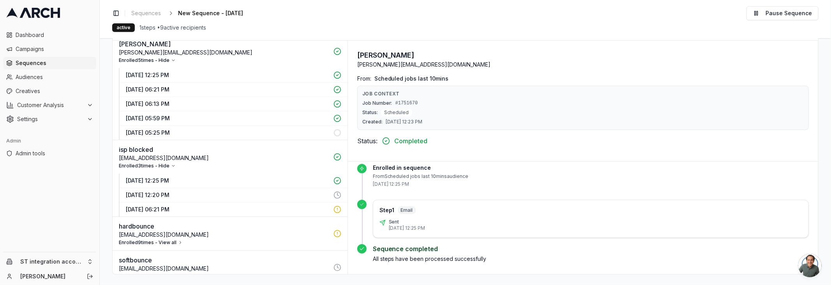
click at [179, 177] on p "29 Aug 2025 - 12:25 PM" at bounding box center [227, 181] width 203 height 8
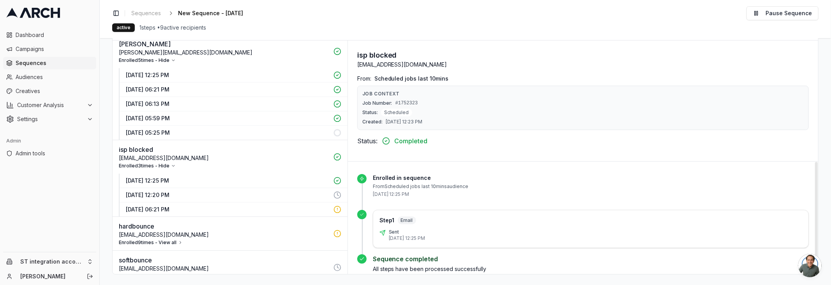
scroll to position [10, 0]
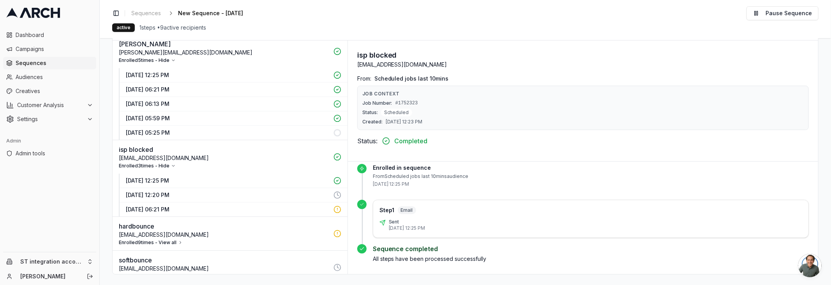
drag, startPoint x: 170, startPoint y: 238, endPoint x: 176, endPoint y: 241, distance: 6.7
click at [171, 240] on button "Enrolled 9 times - View all" at bounding box center [151, 243] width 64 height 6
click at [181, 256] on p "29 Aug 2025 - 12:20 PM" at bounding box center [227, 258] width 203 height 8
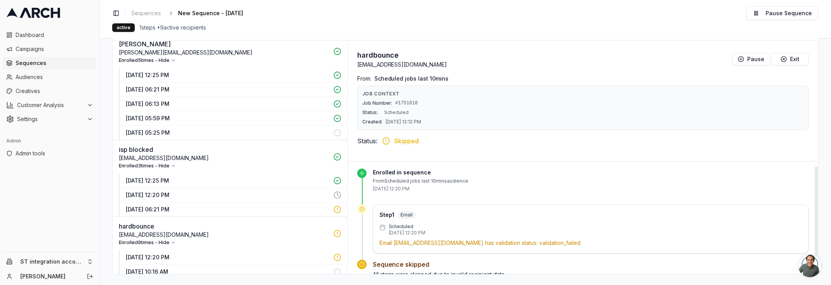
scroll to position [21, 0]
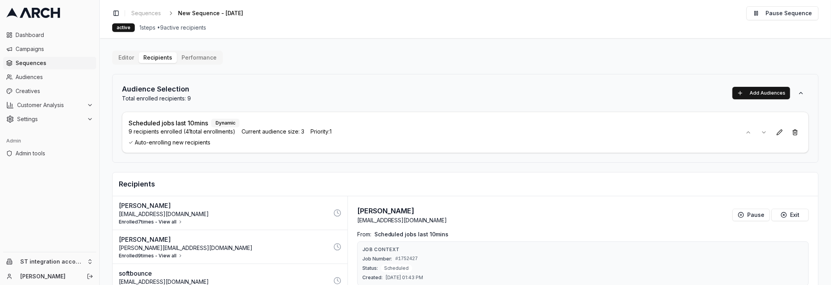
scroll to position [75, 0]
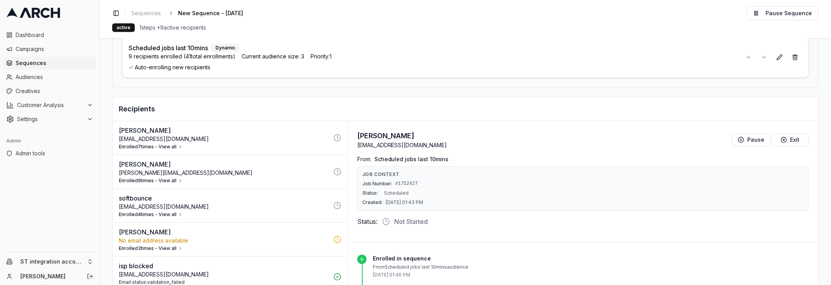
click at [175, 147] on button "Enrolled 7 times - View all" at bounding box center [151, 147] width 64 height 6
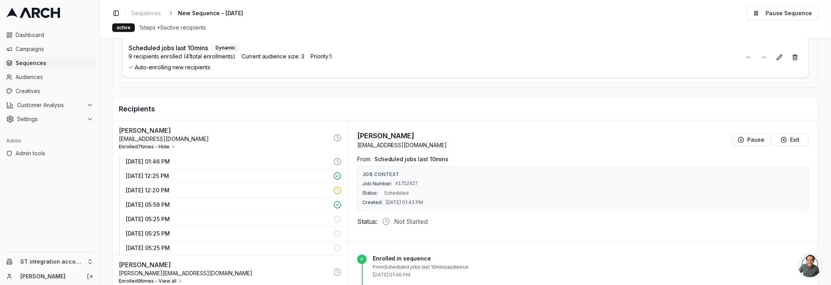
click at [244, 159] on p "[DATE] 01:46 PM" at bounding box center [227, 162] width 203 height 8
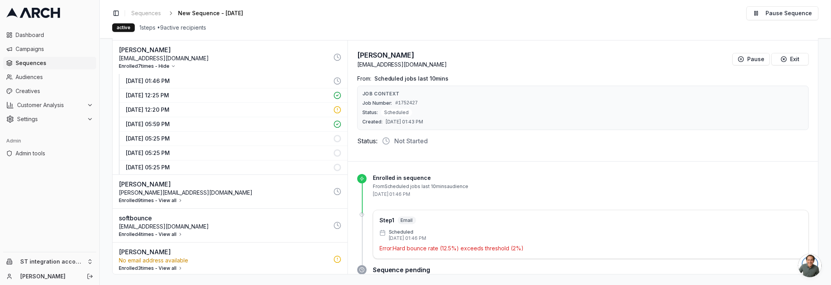
click at [166, 197] on button "Enrolled 9 times - View all" at bounding box center [151, 200] width 64 height 6
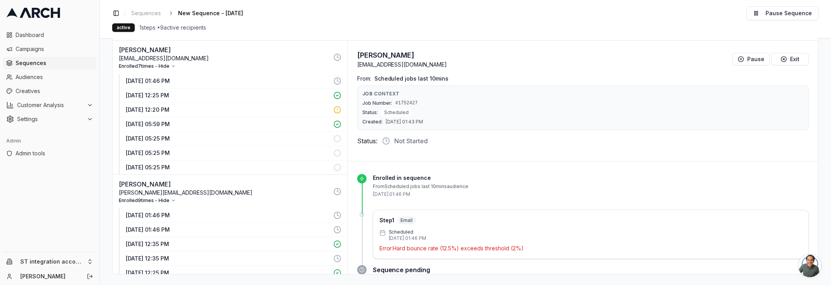
click at [190, 208] on button "[DATE] 01:46 PM" at bounding box center [234, 215] width 228 height 14
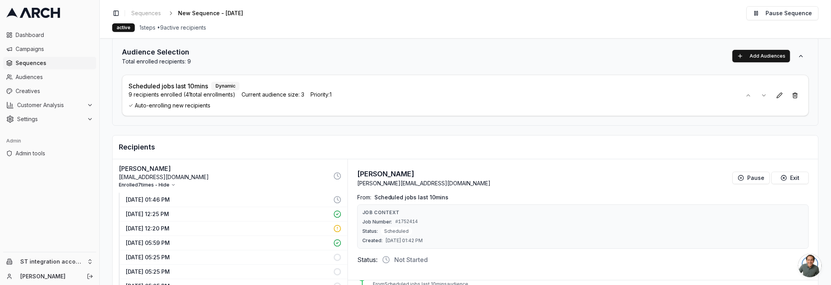
scroll to position [0, 0]
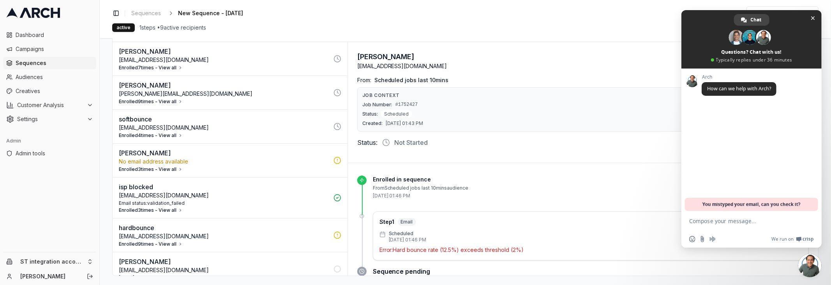
scroll to position [155, 0]
click at [164, 132] on button "Enrolled 4 times - View all" at bounding box center [151, 135] width 64 height 6
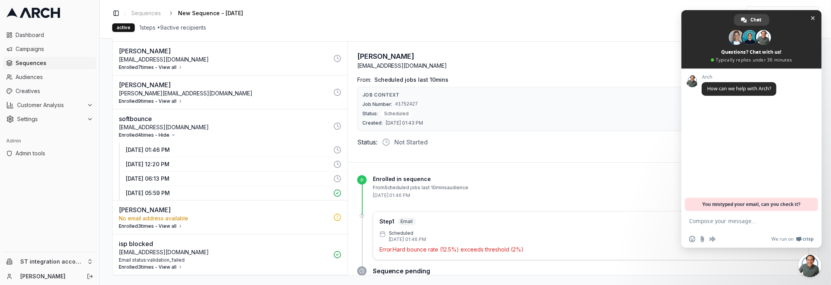
click at [185, 152] on button "[DATE] 01:46 PM" at bounding box center [234, 150] width 228 height 14
drag, startPoint x: 462, startPoint y: 247, endPoint x: 508, endPoint y: 249, distance: 46.0
click at [508, 249] on p "Error: Hard bounce rate (12.5%) exceeds threshold (2%)" at bounding box center [590, 250] width 423 height 8
copy p "exceeds threshold"
drag, startPoint x: 395, startPoint y: 247, endPoint x: 439, endPoint y: 248, distance: 43.6
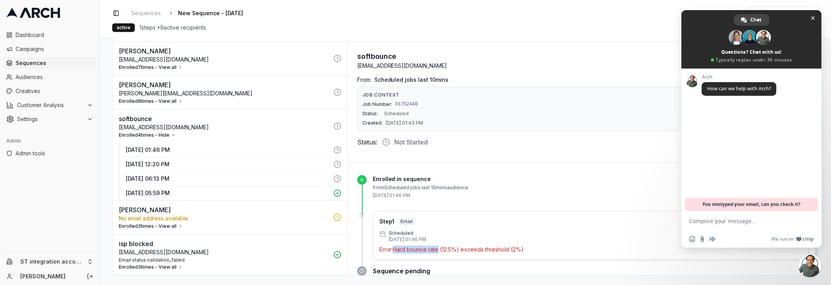
click at [439, 248] on p "Error: Hard bounce rate (12.5%) exceeds threshold (2%)" at bounding box center [590, 250] width 423 height 8
copy p "Hard bounce rate"
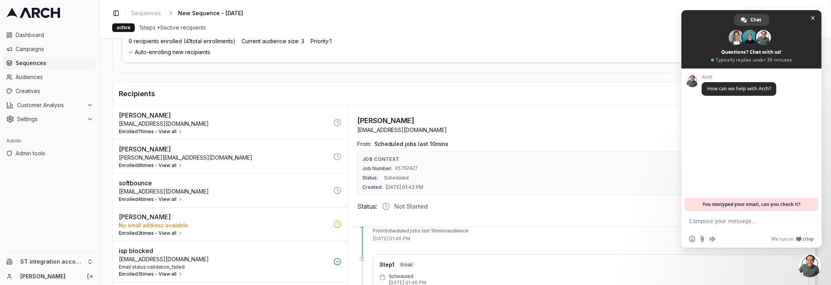
scroll to position [86, 0]
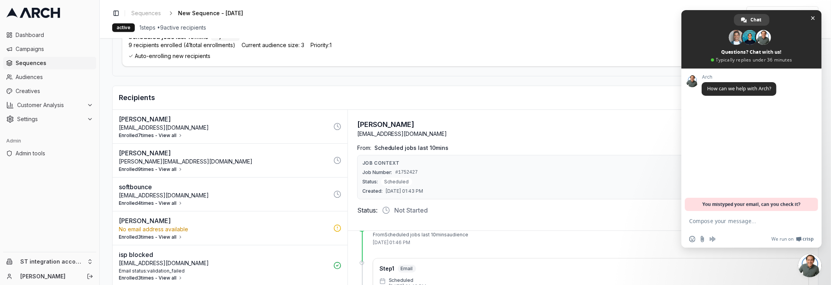
click at [0, 0] on vercel-live-feedback at bounding box center [0, 0] width 0 height 0
click at [811, 21] on span "Close chat" at bounding box center [813, 18] width 8 height 8
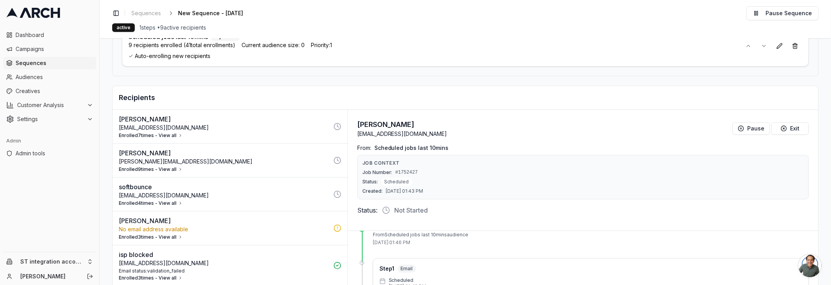
click at [786, 4] on div "Toggle Sidebar Sequences New Sequence - [DATE] Edit Pause Sequence active 1 ste…" at bounding box center [465, 19] width 731 height 38
click at [784, 10] on button "Pause Sequence" at bounding box center [782, 13] width 72 height 14
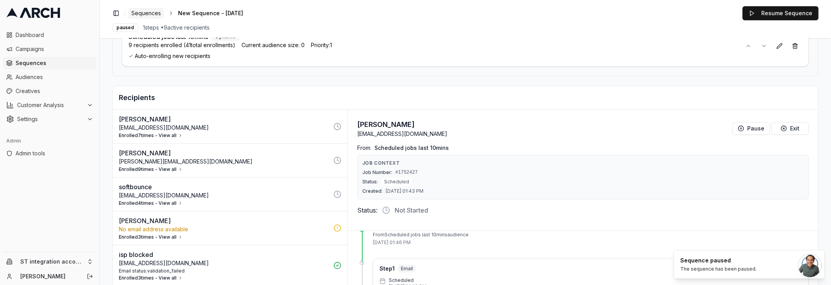
click at [147, 14] on span "Sequences" at bounding box center [146, 13] width 30 height 8
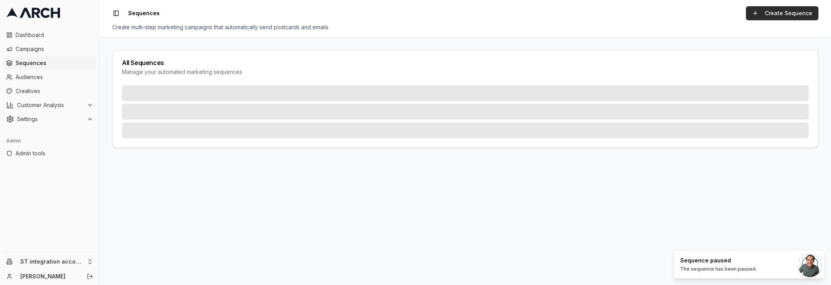
click at [767, 17] on link "Create Sequence" at bounding box center [782, 13] width 72 height 14
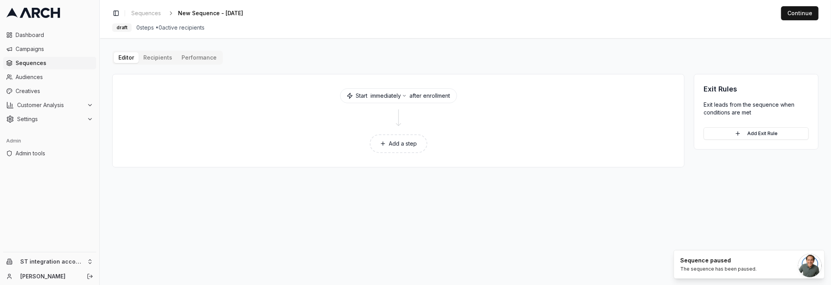
click at [378, 148] on button "Add a step" at bounding box center [399, 143] width 58 height 19
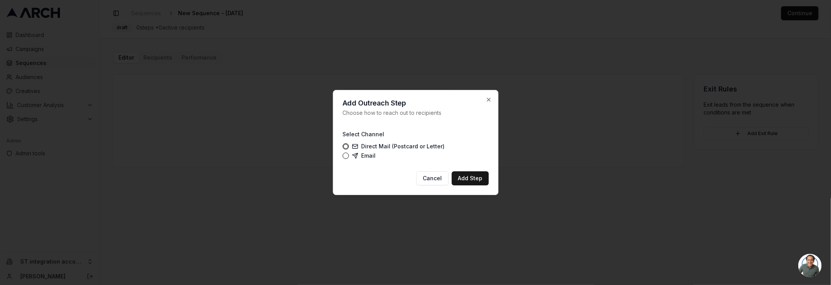
click at [349, 157] on div "Email" at bounding box center [415, 156] width 146 height 6
drag, startPoint x: 344, startPoint y: 155, endPoint x: 415, endPoint y: 163, distance: 71.8
click at [344, 155] on button "Email" at bounding box center [345, 156] width 6 height 6
click at [479, 178] on button "Add Step" at bounding box center [469, 178] width 37 height 14
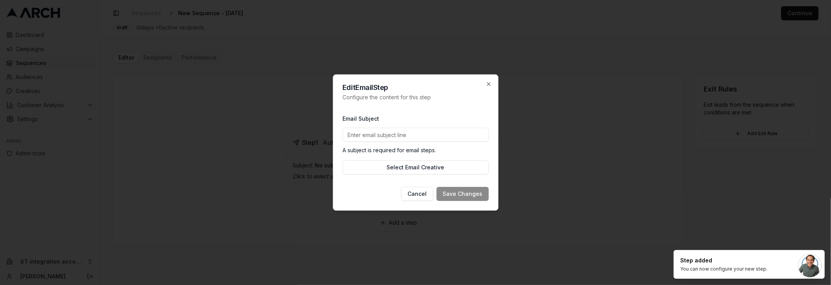
click at [426, 140] on input "Email Subject" at bounding box center [415, 135] width 146 height 14
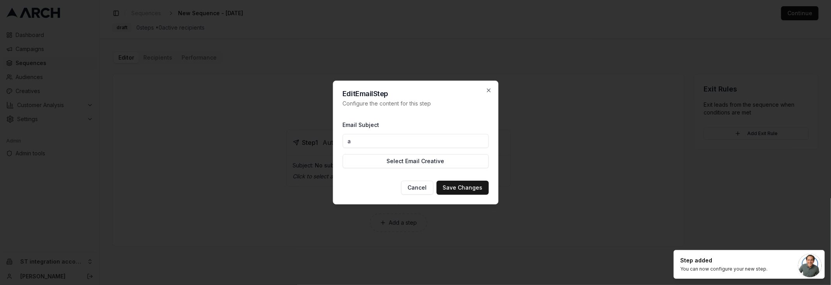
type input "a"
click at [366, 168] on div "Email Subject a Select Email Creative" at bounding box center [415, 144] width 146 height 61
click at [368, 163] on button "Select Email Creative" at bounding box center [415, 161] width 146 height 14
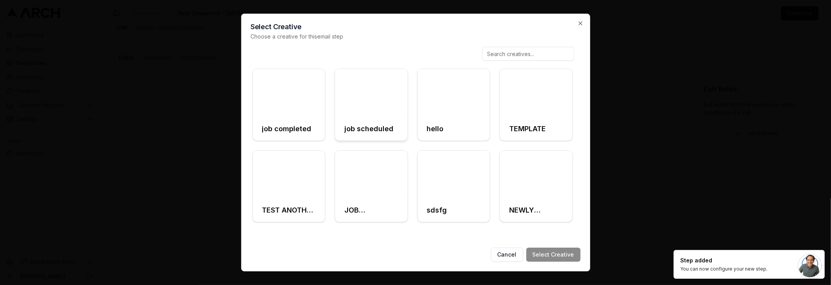
click at [353, 119] on div "job scheduled" at bounding box center [371, 128] width 72 height 23
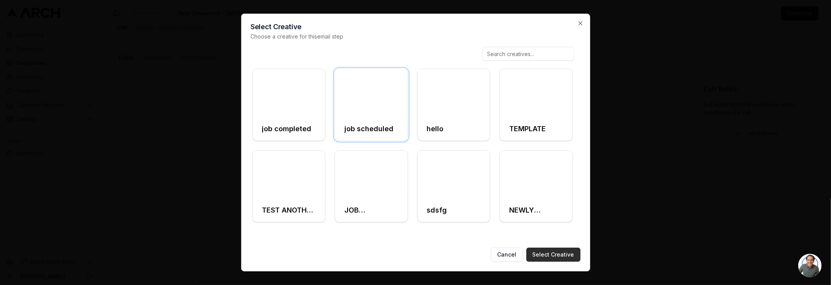
click at [552, 252] on button "Select Creative" at bounding box center [553, 255] width 54 height 14
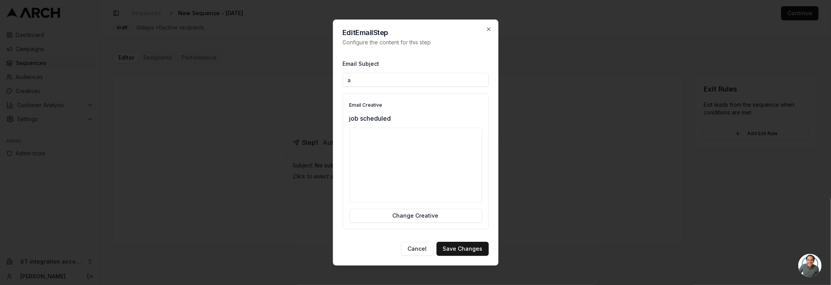
click at [460, 250] on button "Save Changes" at bounding box center [462, 249] width 52 height 14
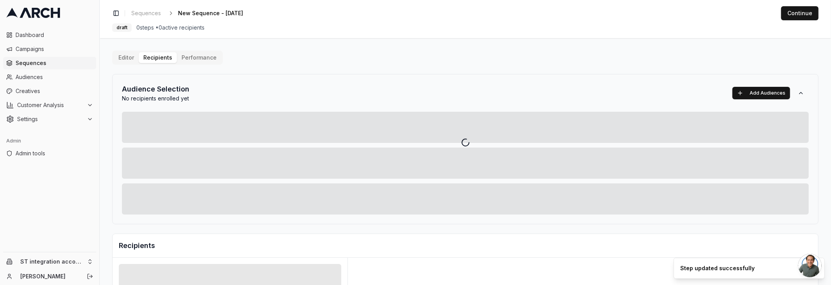
click at [161, 56] on div "Editor Recipients Performance Audience Selection No recipients enrolled yet Add…" at bounding box center [465, 271] width 706 height 441
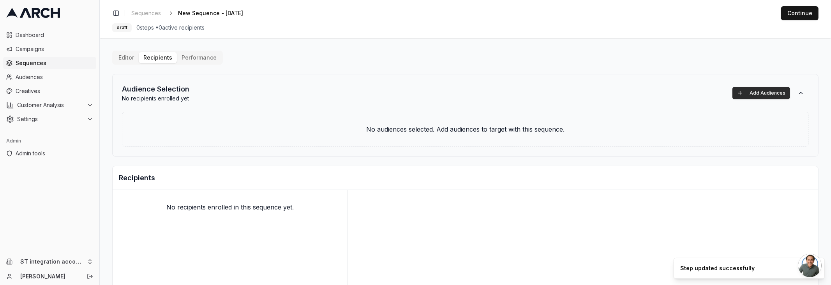
click at [749, 96] on button "Add Audiences" at bounding box center [761, 93] width 58 height 12
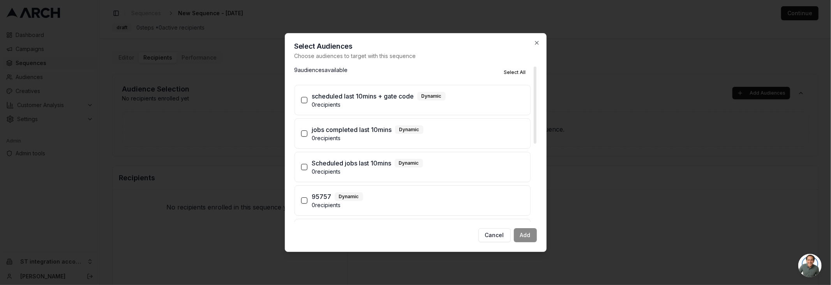
click at [350, 164] on p "Scheduled jobs last 10mins" at bounding box center [351, 163] width 79 height 9
click at [307, 164] on button "Scheduled jobs last 10mins Dynamic 0 recipients" at bounding box center [304, 167] width 6 height 6
click at [523, 229] on button "Add (1)" at bounding box center [522, 235] width 29 height 14
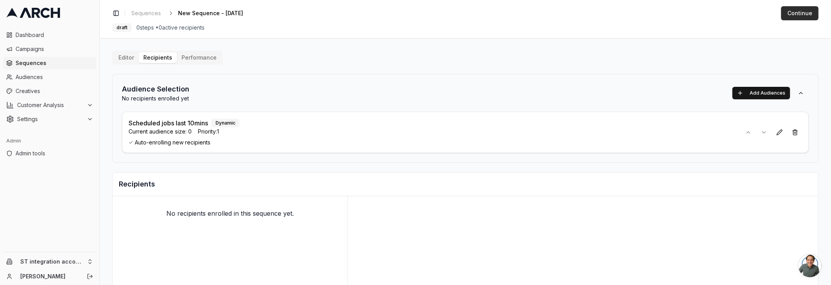
click at [808, 15] on button "Continue" at bounding box center [799, 13] width 37 height 14
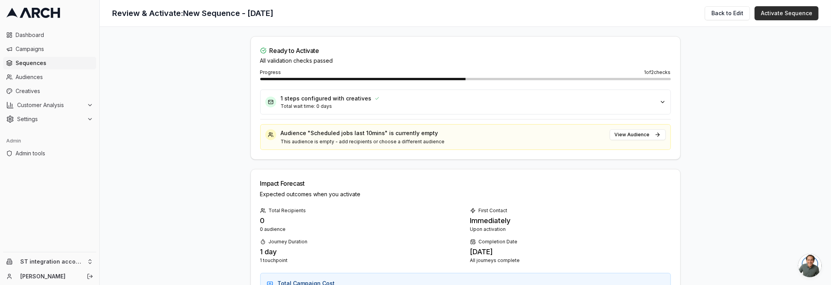
click at [776, 10] on button "Activate Sequence" at bounding box center [787, 13] width 64 height 14
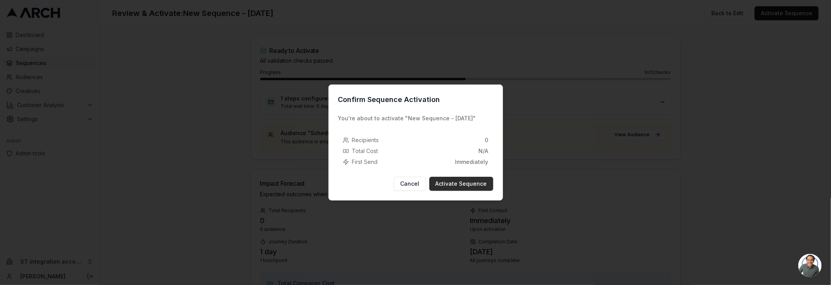
click at [466, 187] on button "Activate Sequence" at bounding box center [461, 184] width 64 height 14
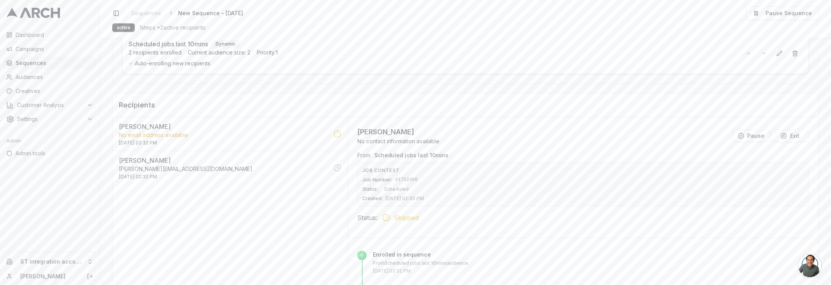
scroll to position [82, 0]
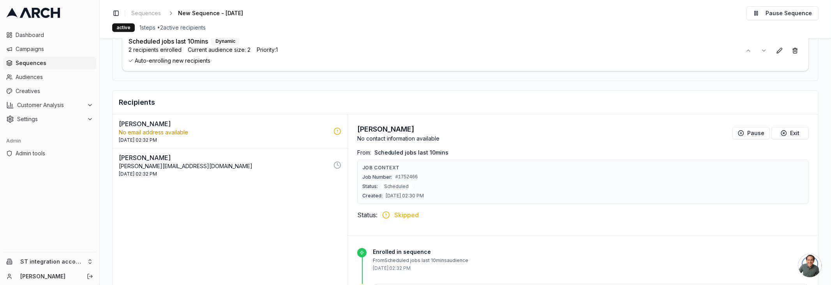
click at [259, 171] on div "[DATE] 02:32 PM" at bounding box center [224, 174] width 210 height 6
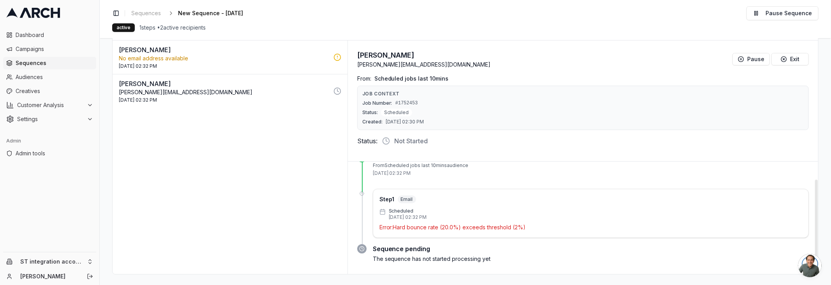
scroll to position [0, 0]
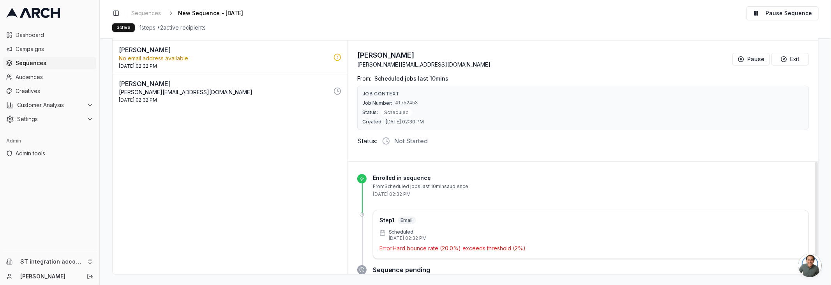
click at [239, 47] on p "[PERSON_NAME]" at bounding box center [224, 49] width 210 height 9
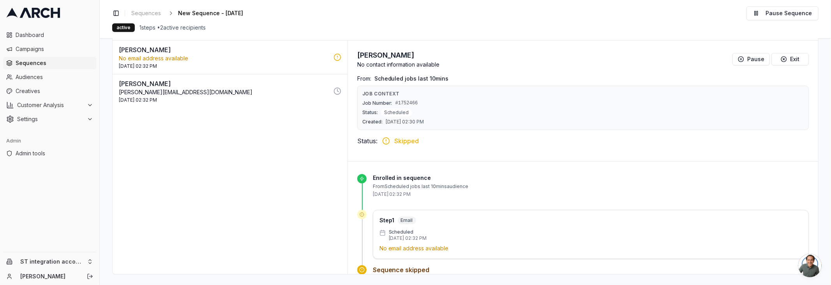
click at [239, 84] on p "[PERSON_NAME]" at bounding box center [224, 83] width 210 height 9
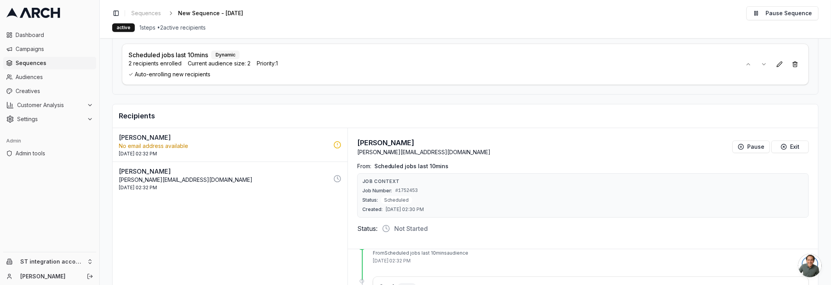
scroll to position [76, 0]
